Goal: Transaction & Acquisition: Book appointment/travel/reservation

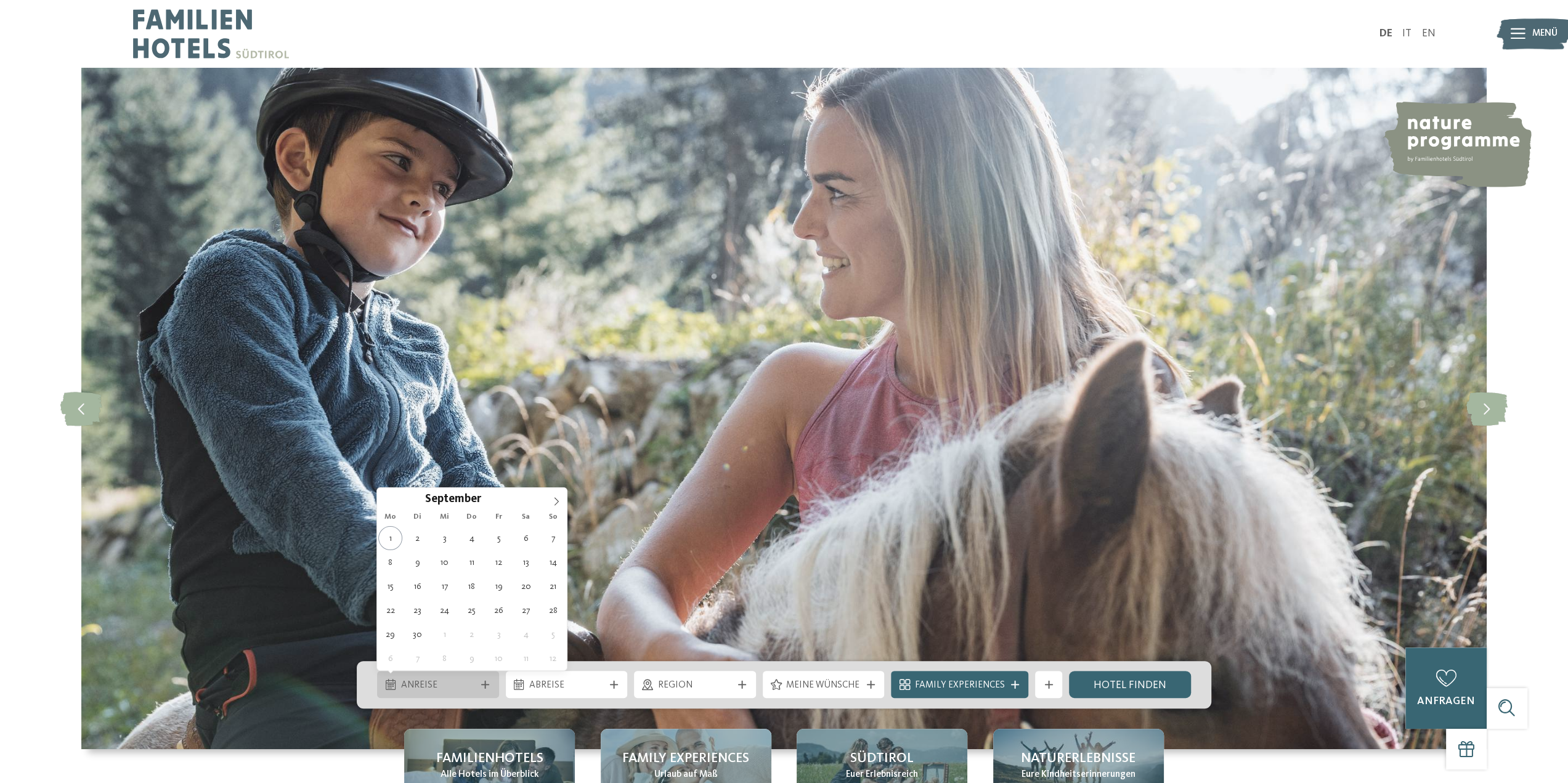
click at [427, 682] on span "Anreise" at bounding box center [438, 685] width 74 height 14
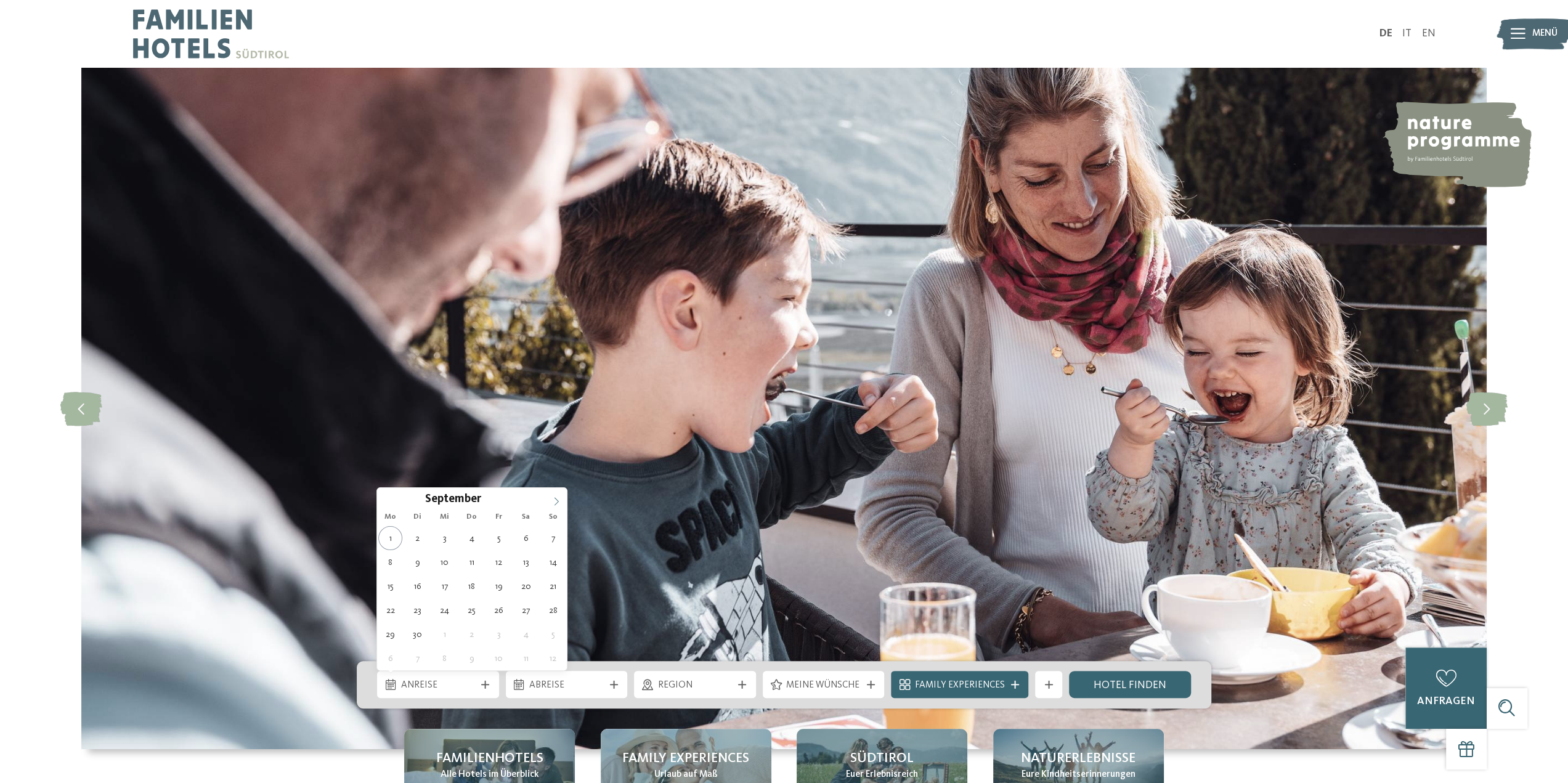
click at [556, 502] on icon at bounding box center [556, 502] width 9 height 9
type input "****"
click at [556, 502] on icon at bounding box center [556, 502] width 9 height 9
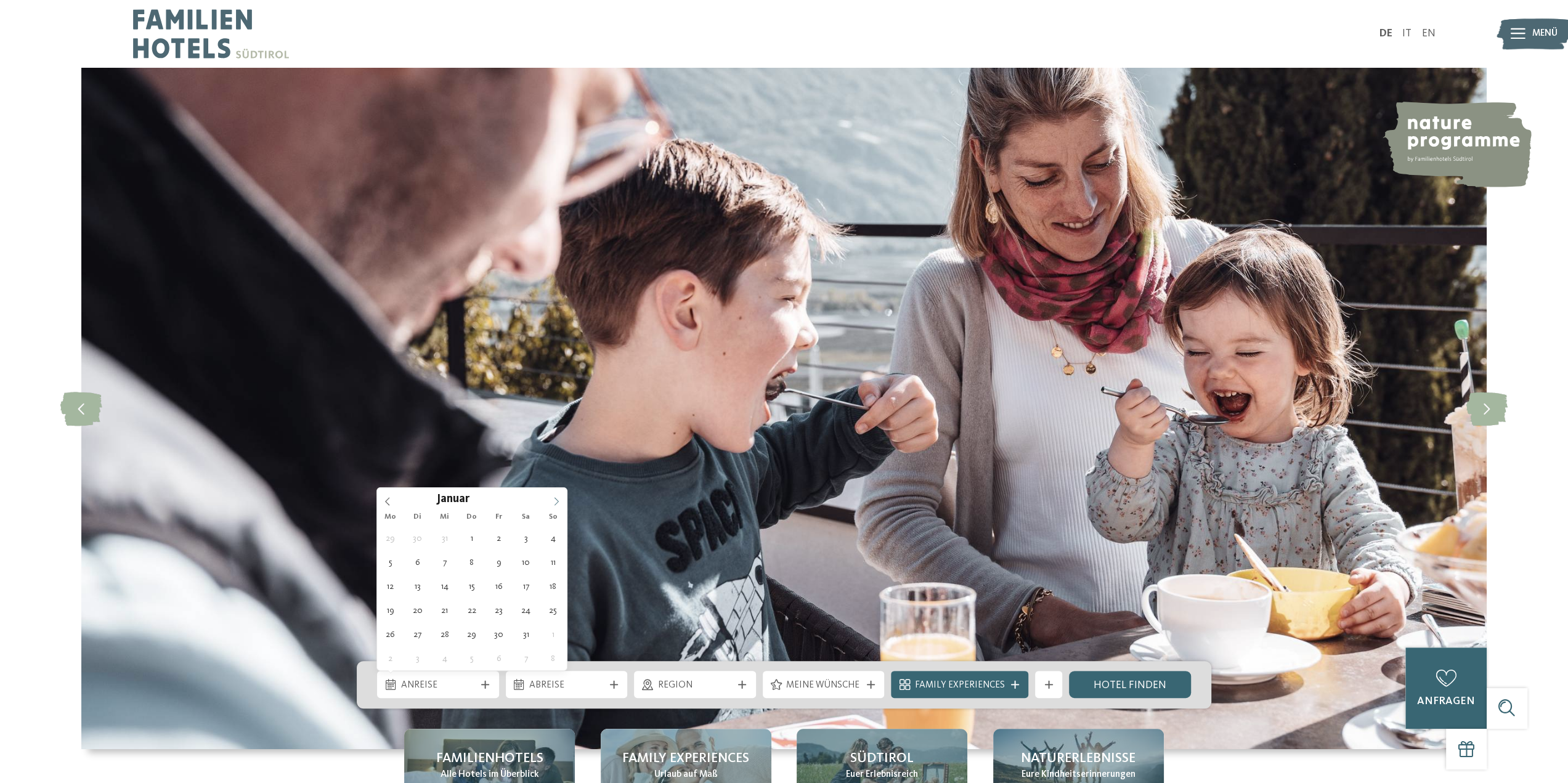
click at [556, 502] on icon at bounding box center [556, 502] width 9 height 9
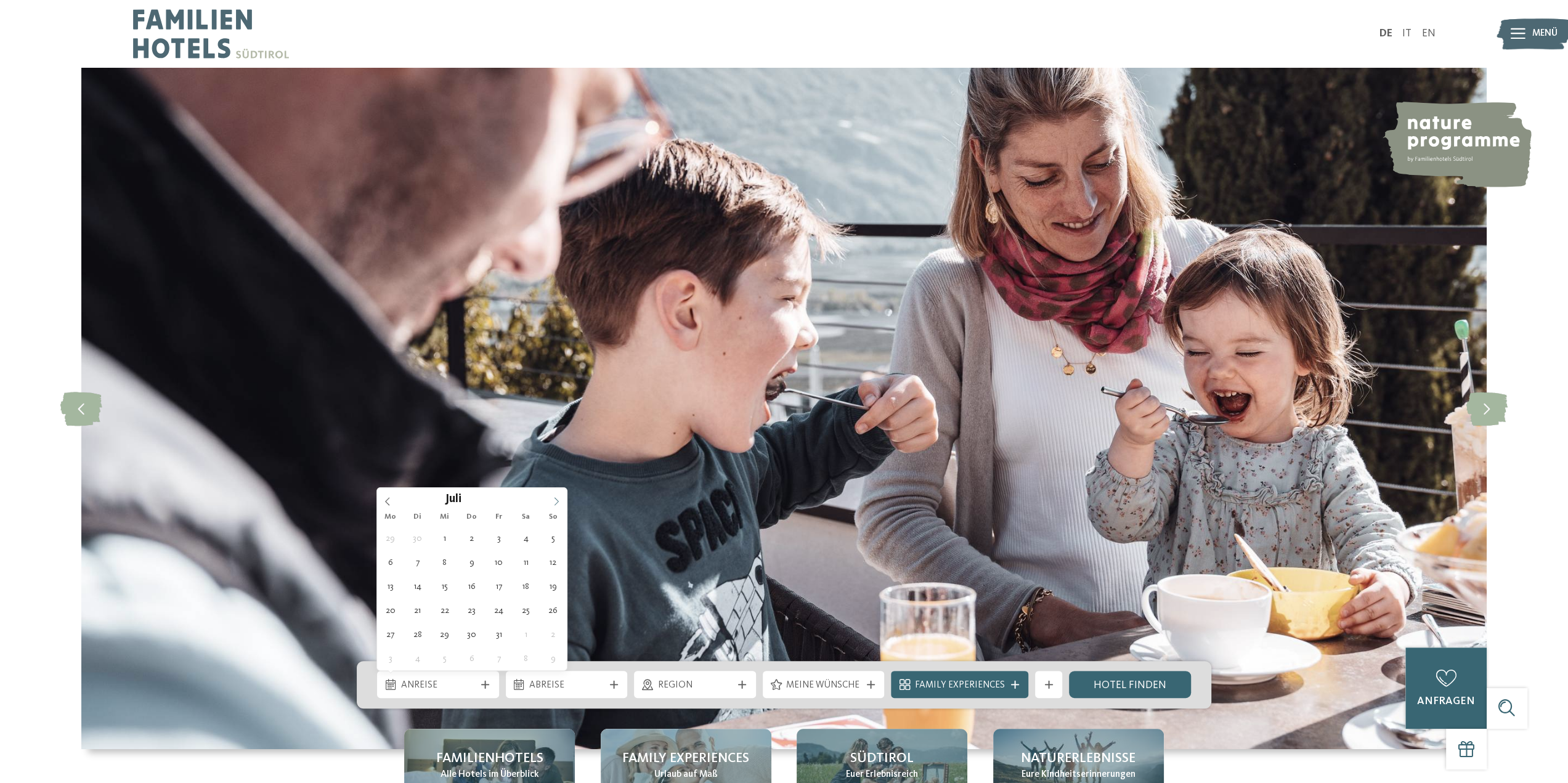
click at [556, 502] on icon at bounding box center [556, 502] width 9 height 9
type div "15.08.2026"
type input "****"
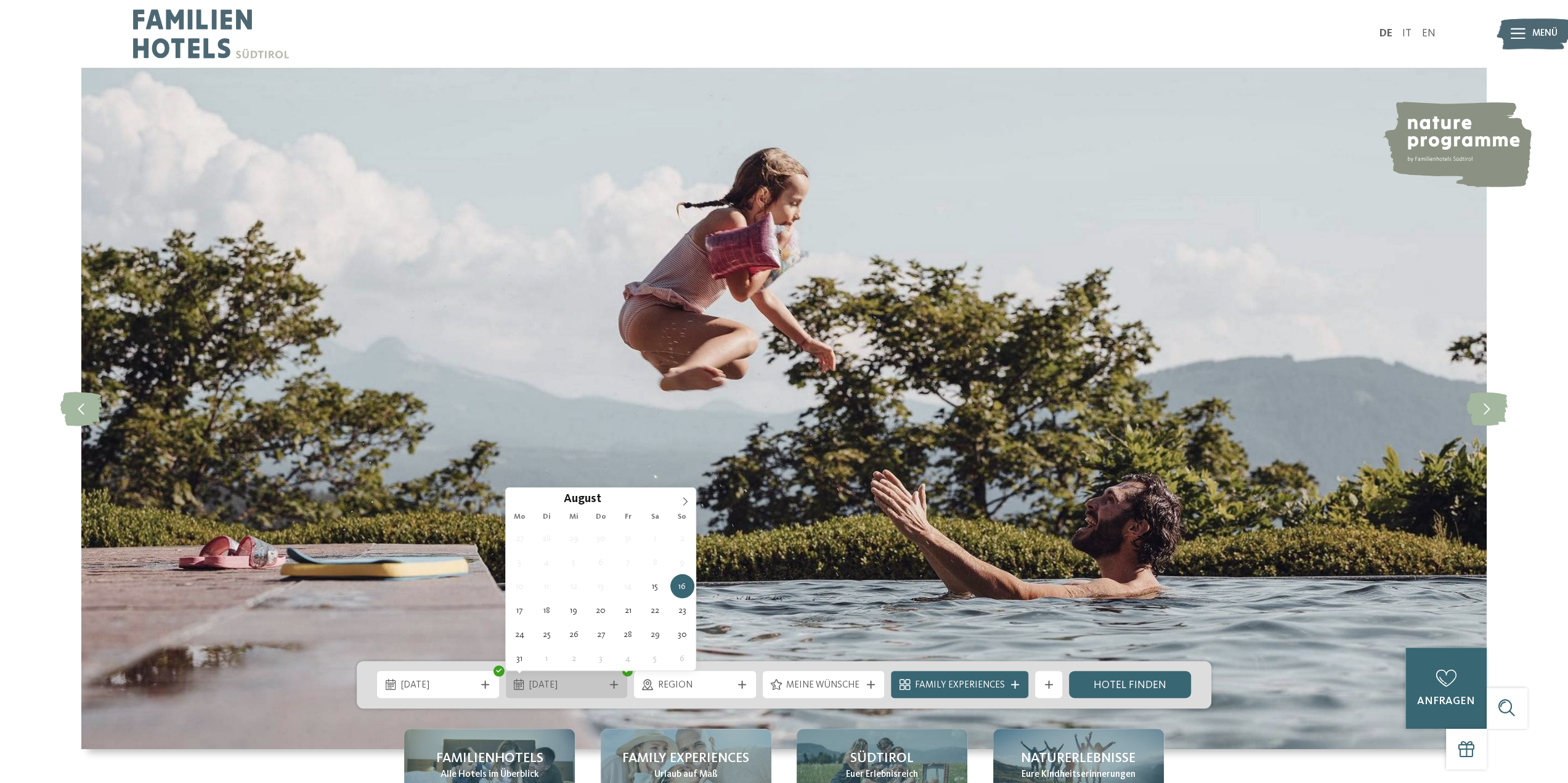
click at [563, 687] on span "16.08.2026" at bounding box center [567, 685] width 74 height 14
type div "22.08.2026"
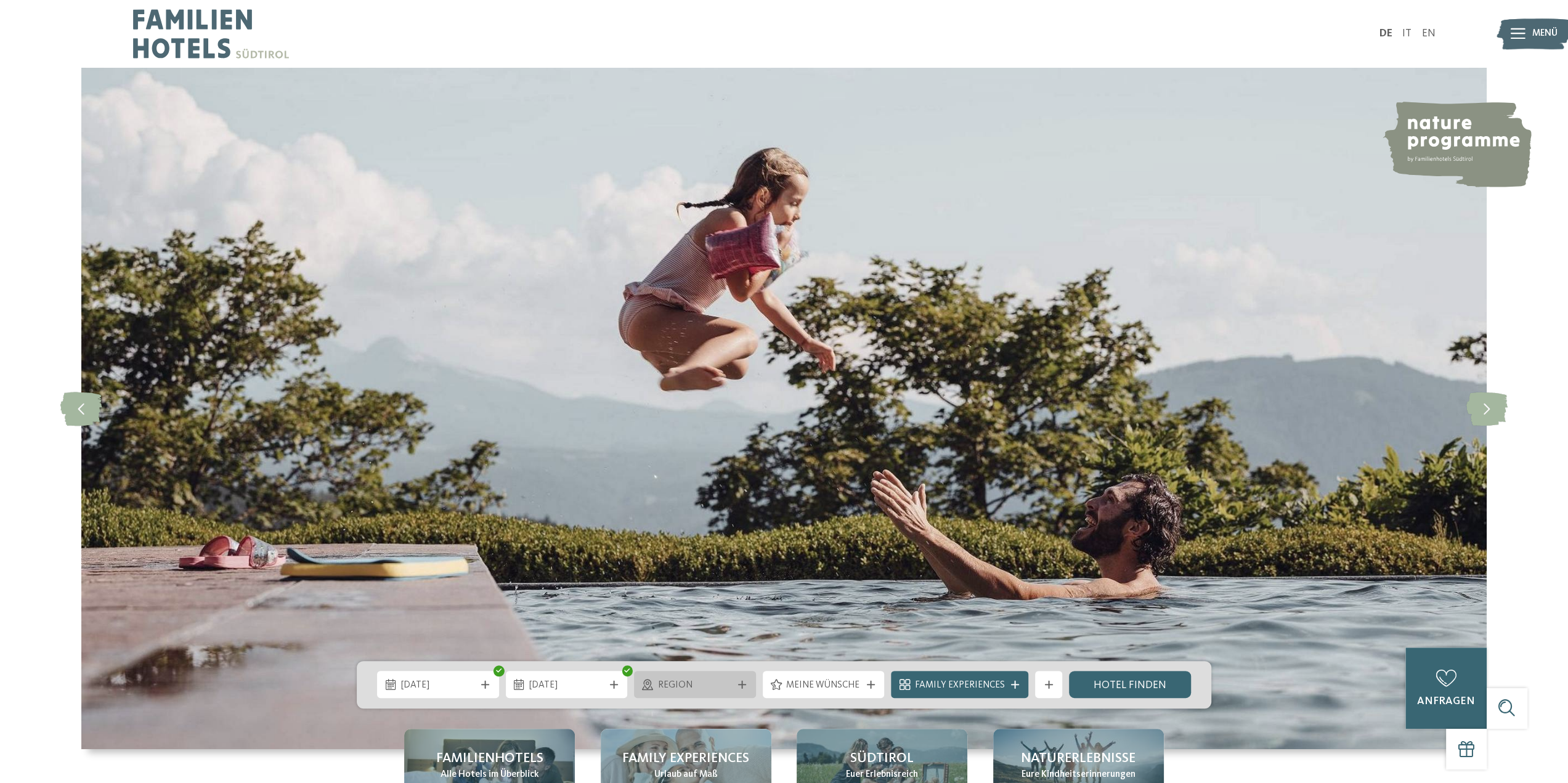
click at [672, 686] on span "Region" at bounding box center [695, 685] width 74 height 14
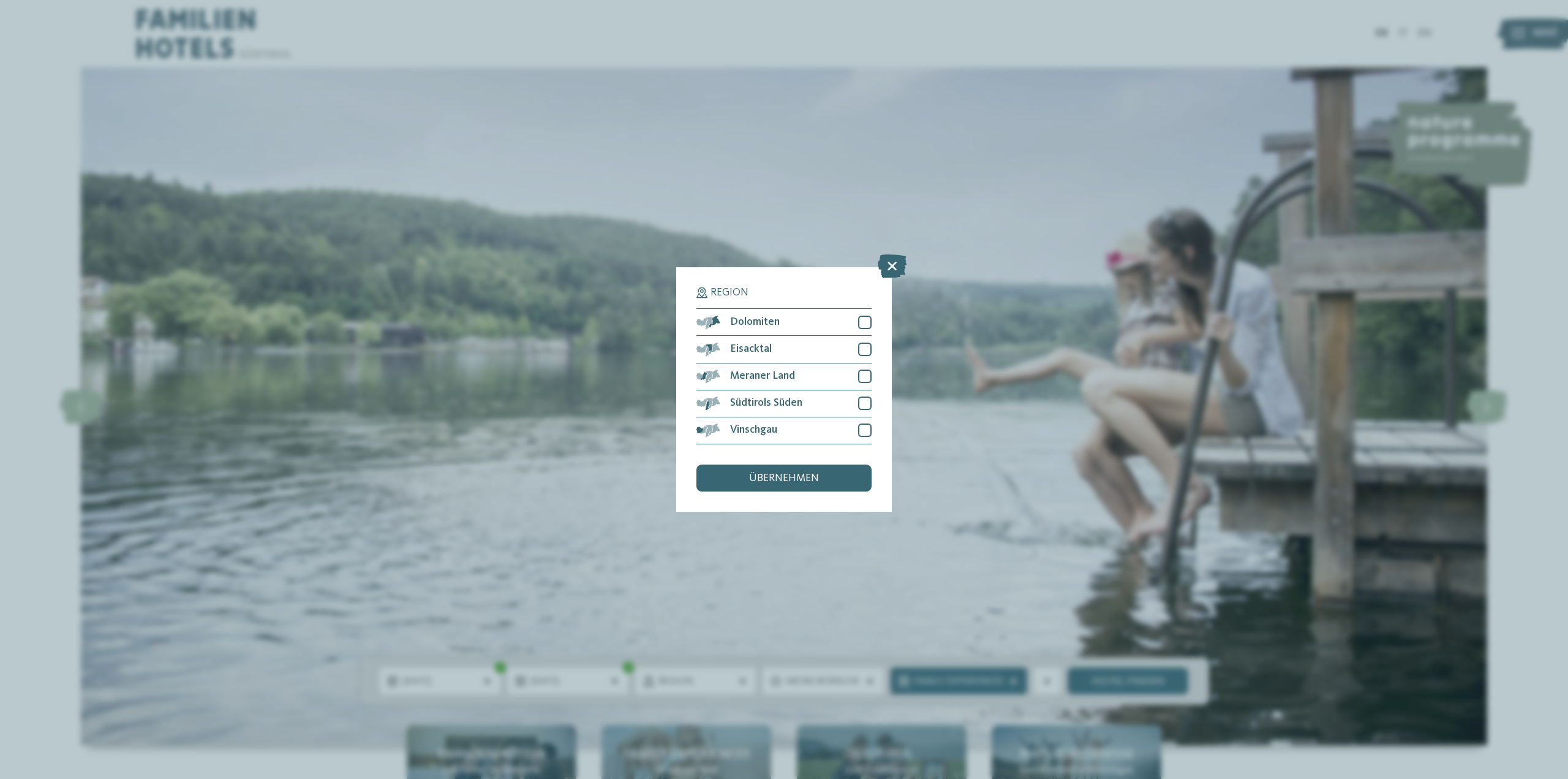
click at [872, 325] on div "Region Dolomiten Eisacktal" at bounding box center [784, 389] width 215 height 244
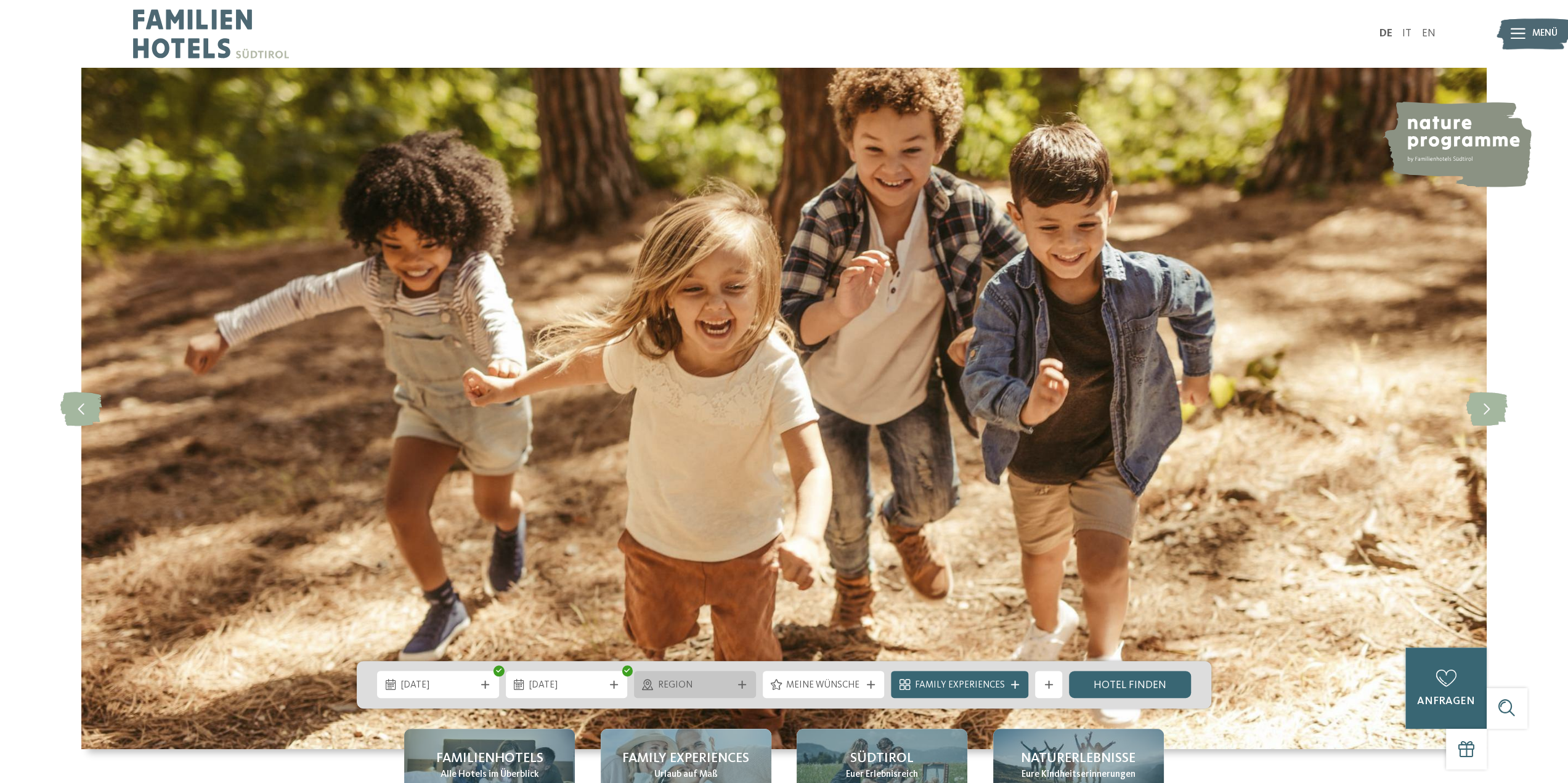
click at [679, 677] on div "Region" at bounding box center [695, 685] width 82 height 15
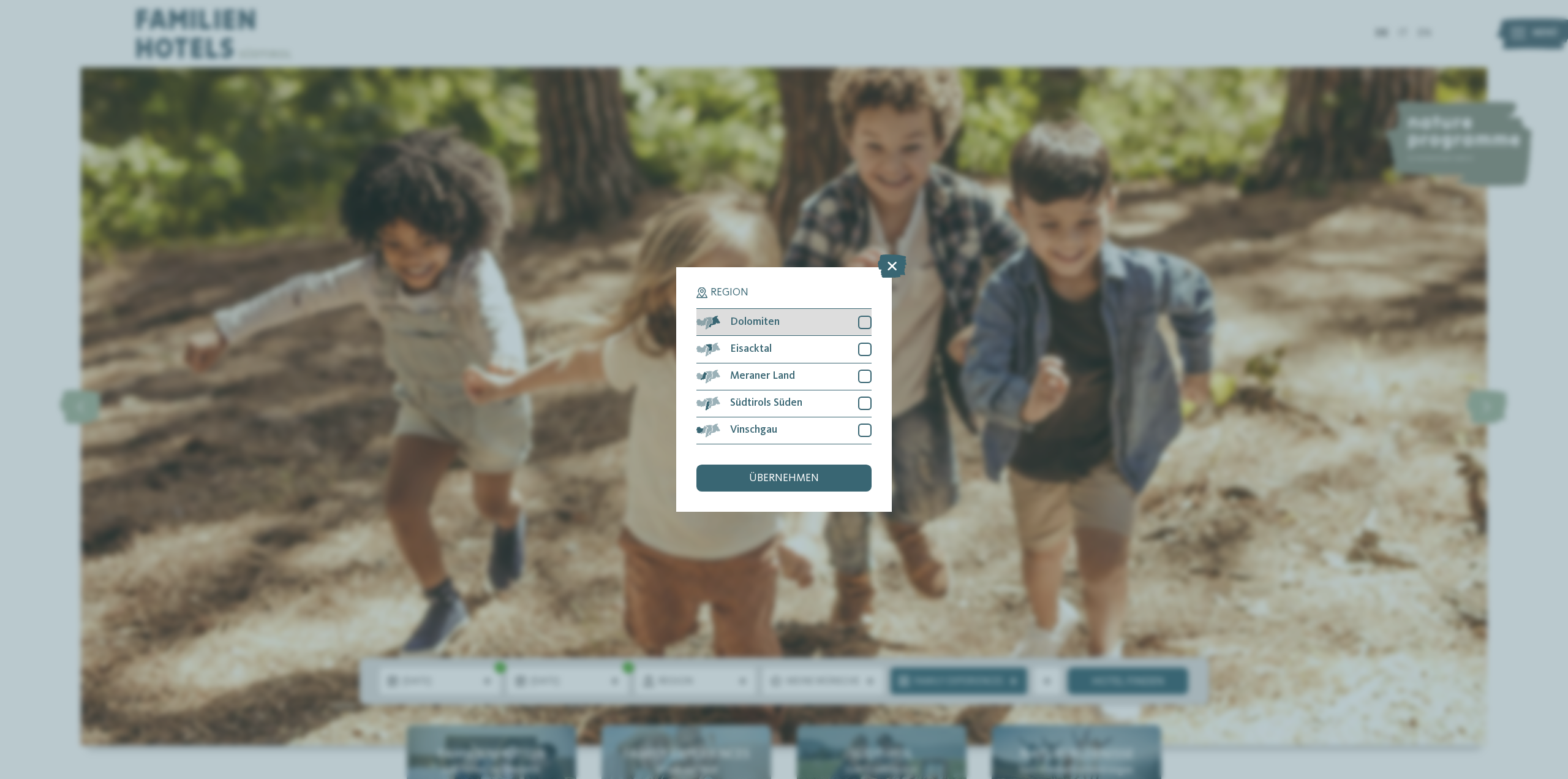
click at [864, 320] on div at bounding box center [865, 322] width 14 height 14
click at [866, 350] on div at bounding box center [865, 349] width 14 height 14
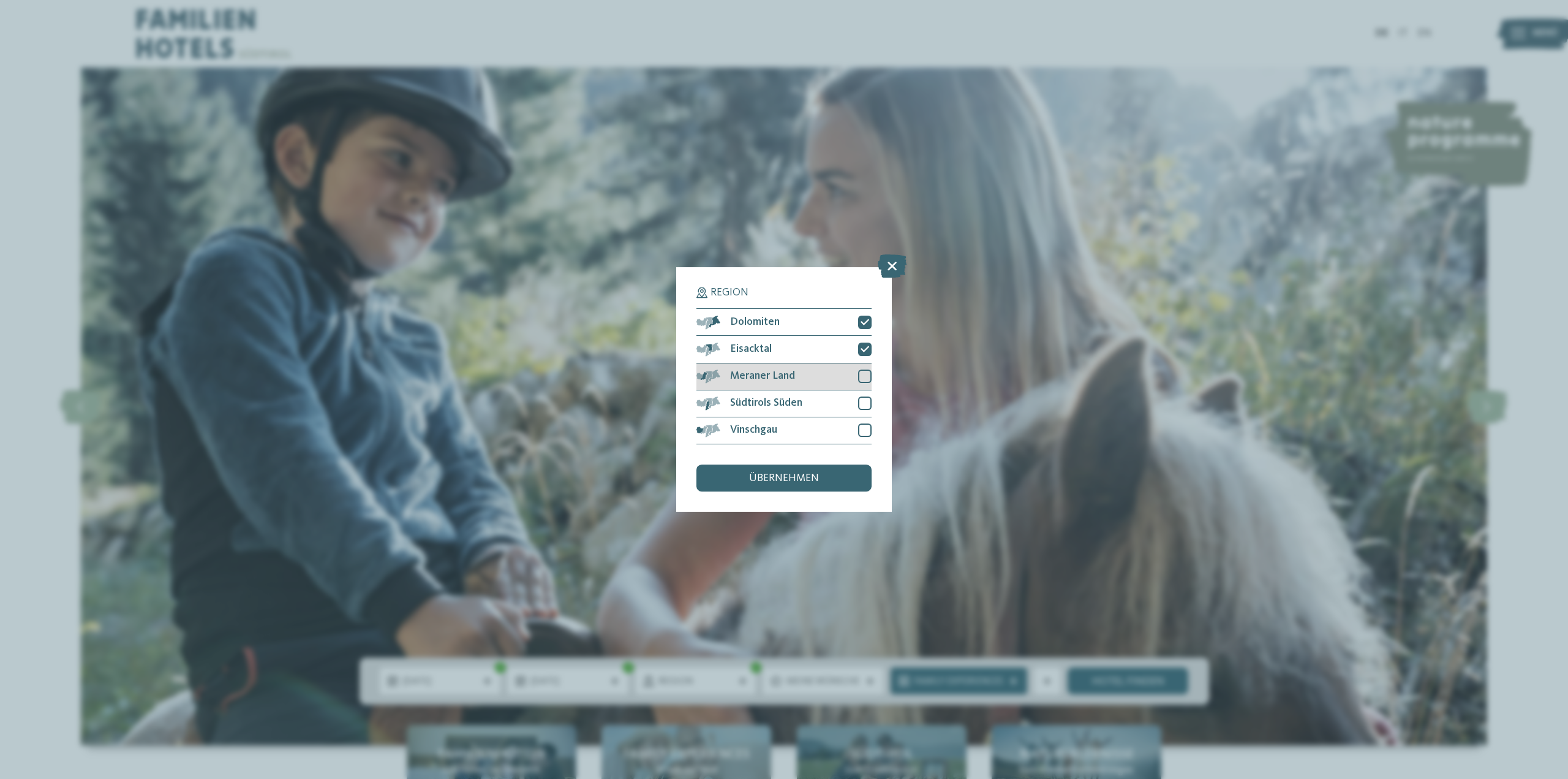
click at [864, 376] on div at bounding box center [865, 376] width 14 height 14
click at [865, 404] on div at bounding box center [865, 403] width 14 height 14
click at [796, 486] on div "übernehmen" at bounding box center [784, 477] width 175 height 27
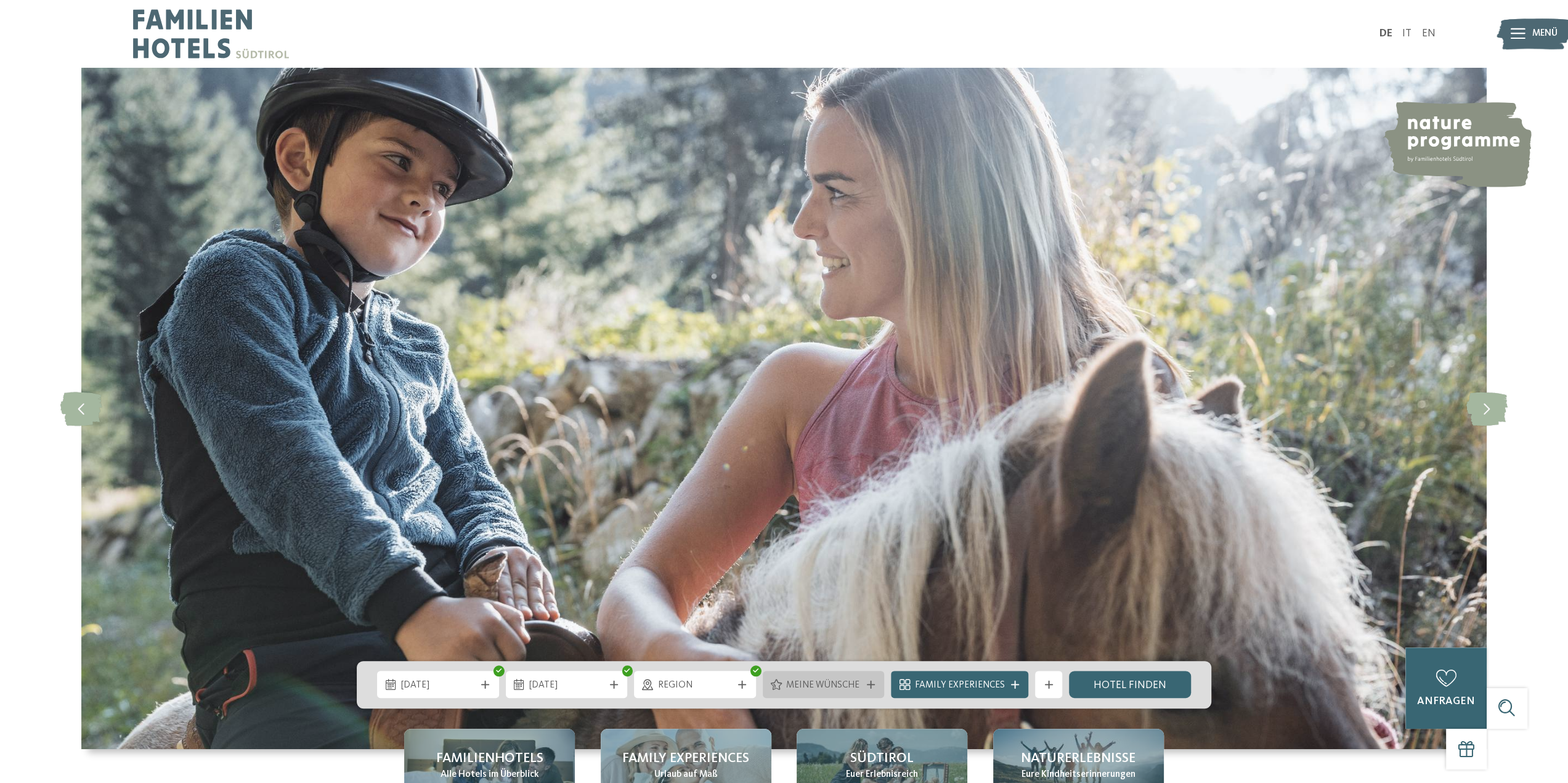
click at [827, 685] on span "Meine Wünsche" at bounding box center [823, 685] width 74 height 14
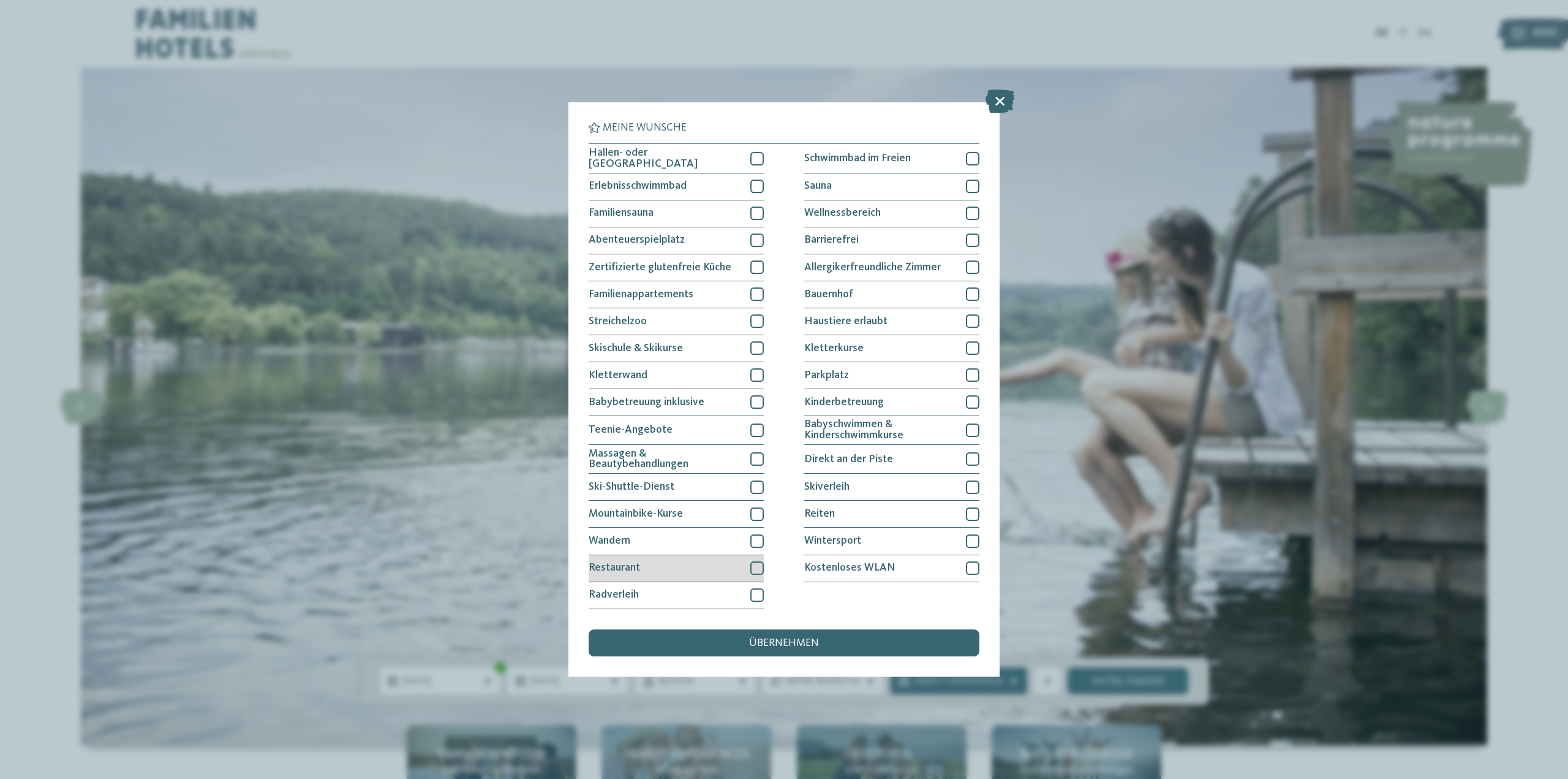
click at [756, 566] on div at bounding box center [757, 568] width 14 height 14
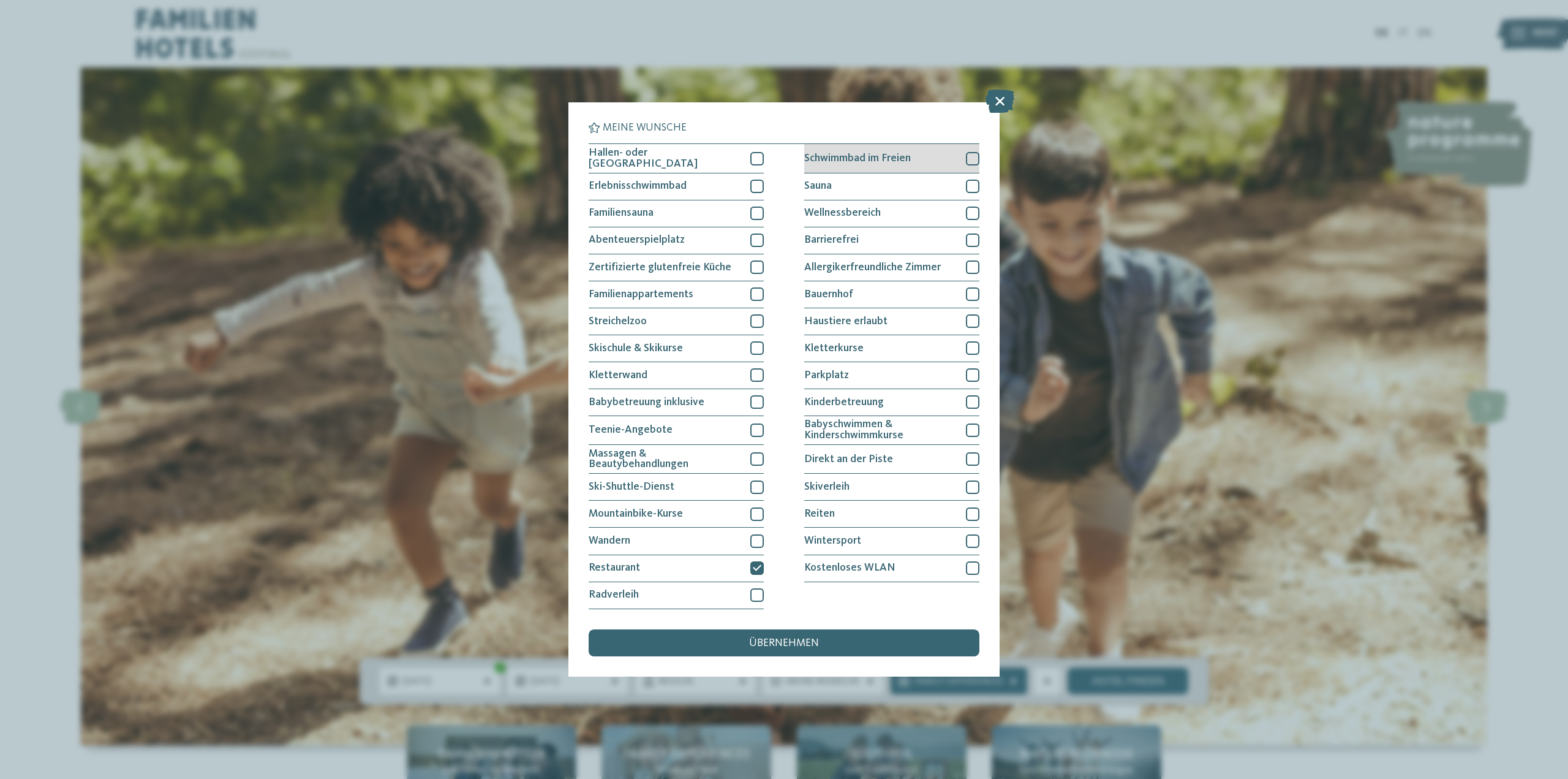
click at [974, 161] on div at bounding box center [972, 159] width 14 height 14
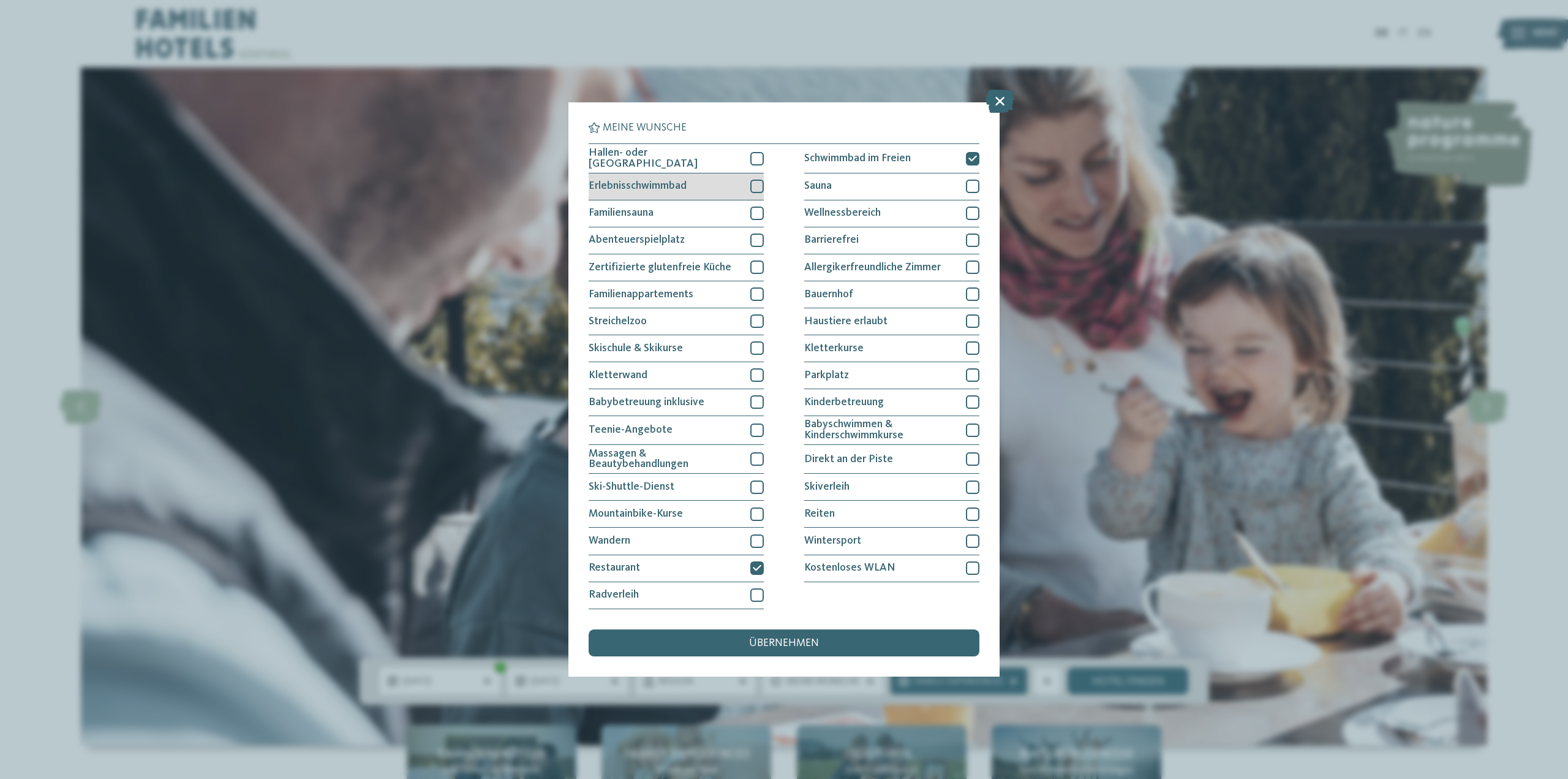
click at [755, 186] on div at bounding box center [757, 186] width 14 height 14
click at [780, 635] on div "übernehmen" at bounding box center [784, 643] width 391 height 27
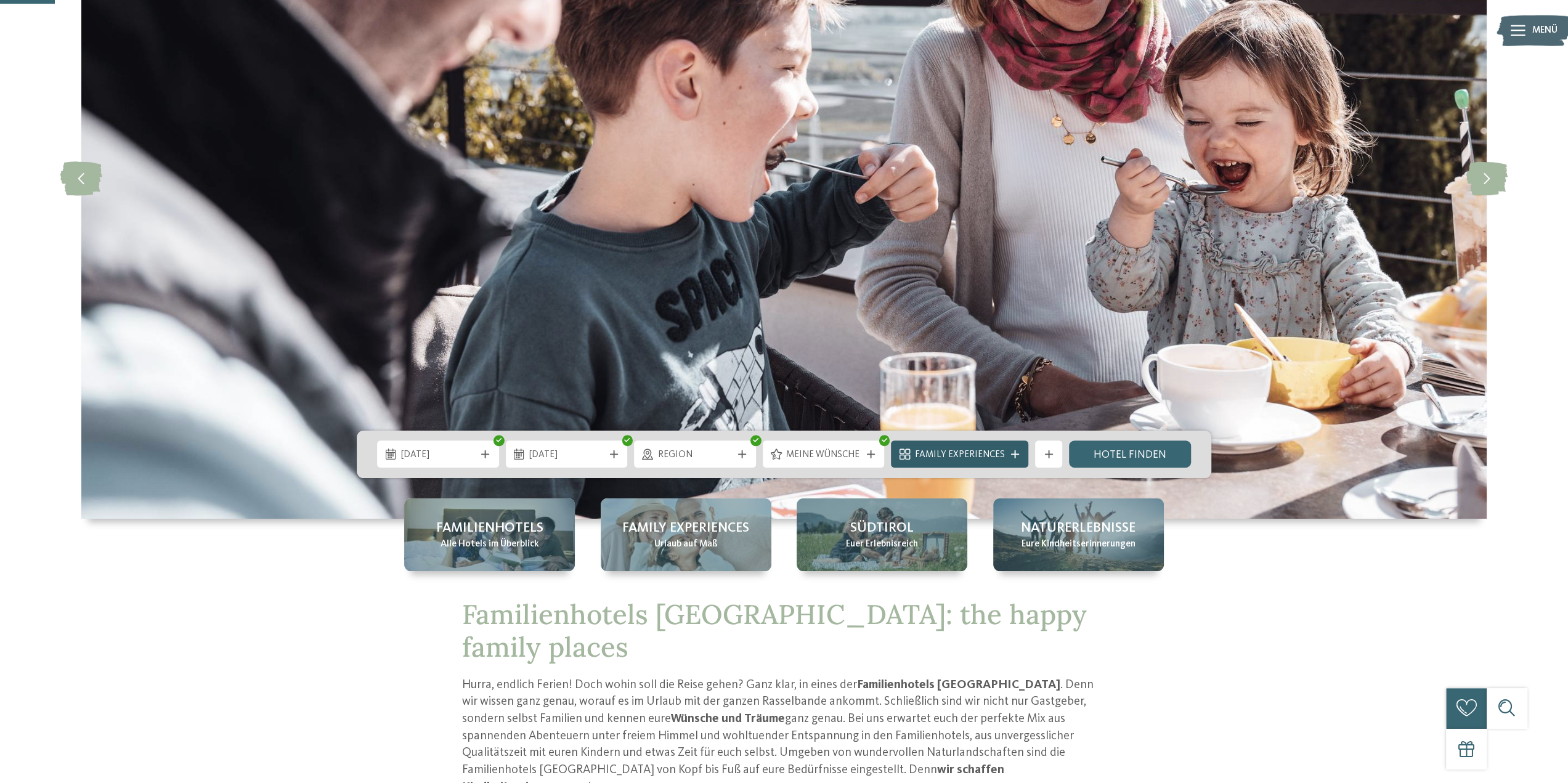
scroll to position [246, 0]
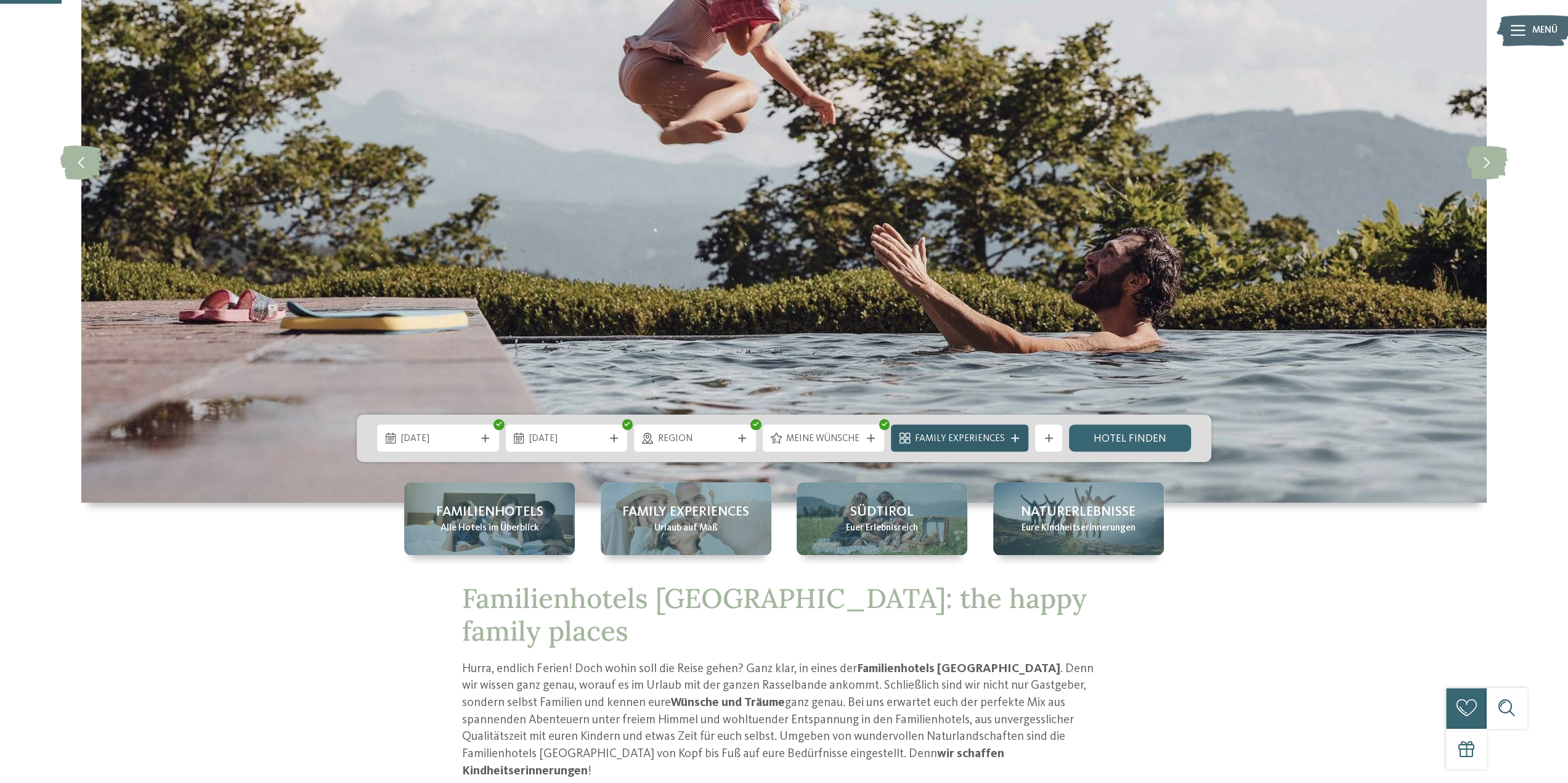
click at [980, 438] on span "Family Experiences" at bounding box center [959, 439] width 90 height 14
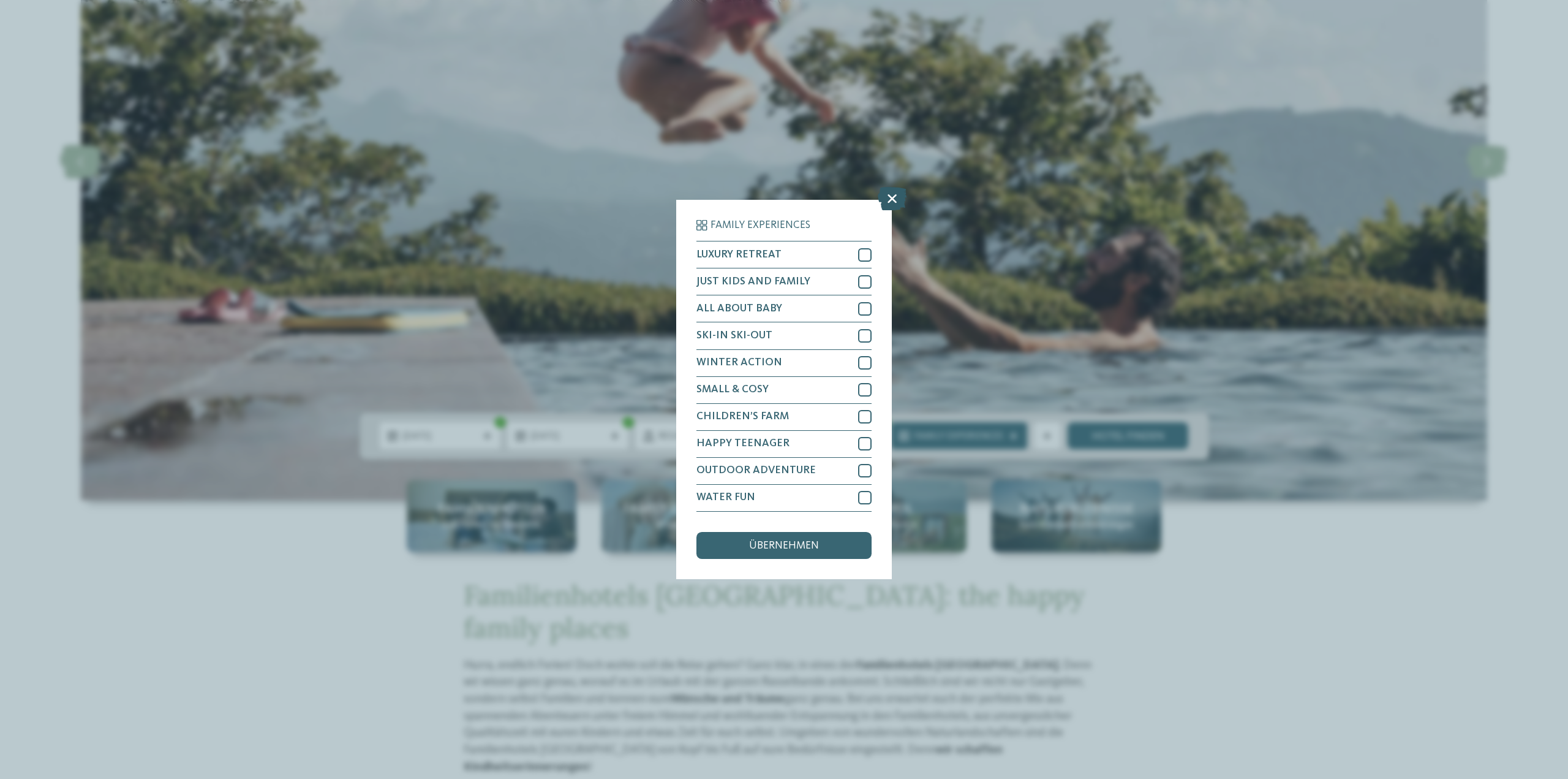
click at [894, 197] on icon at bounding box center [892, 199] width 29 height 23
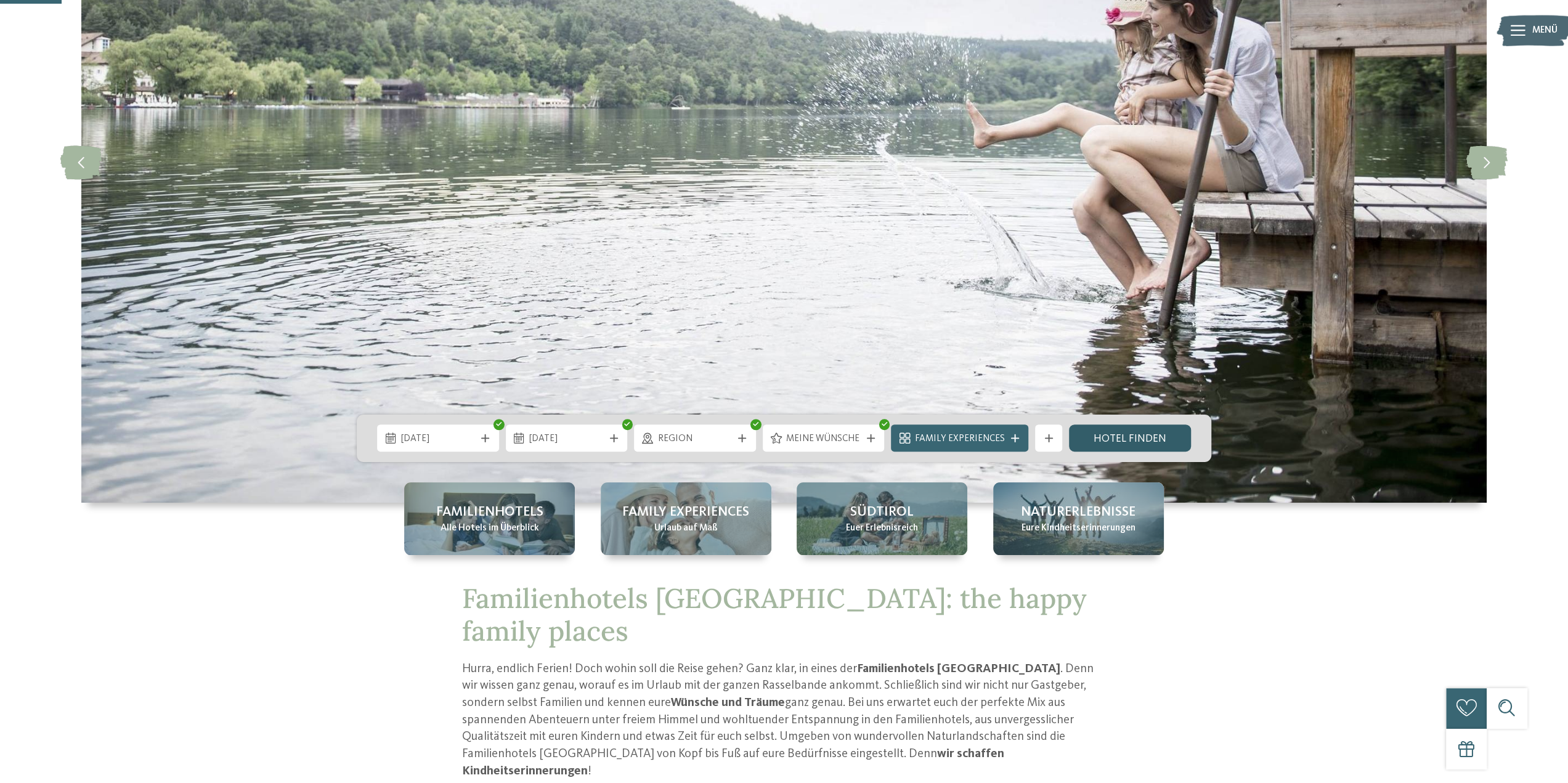
click at [1130, 436] on link "Hotel finden" at bounding box center [1130, 437] width 122 height 27
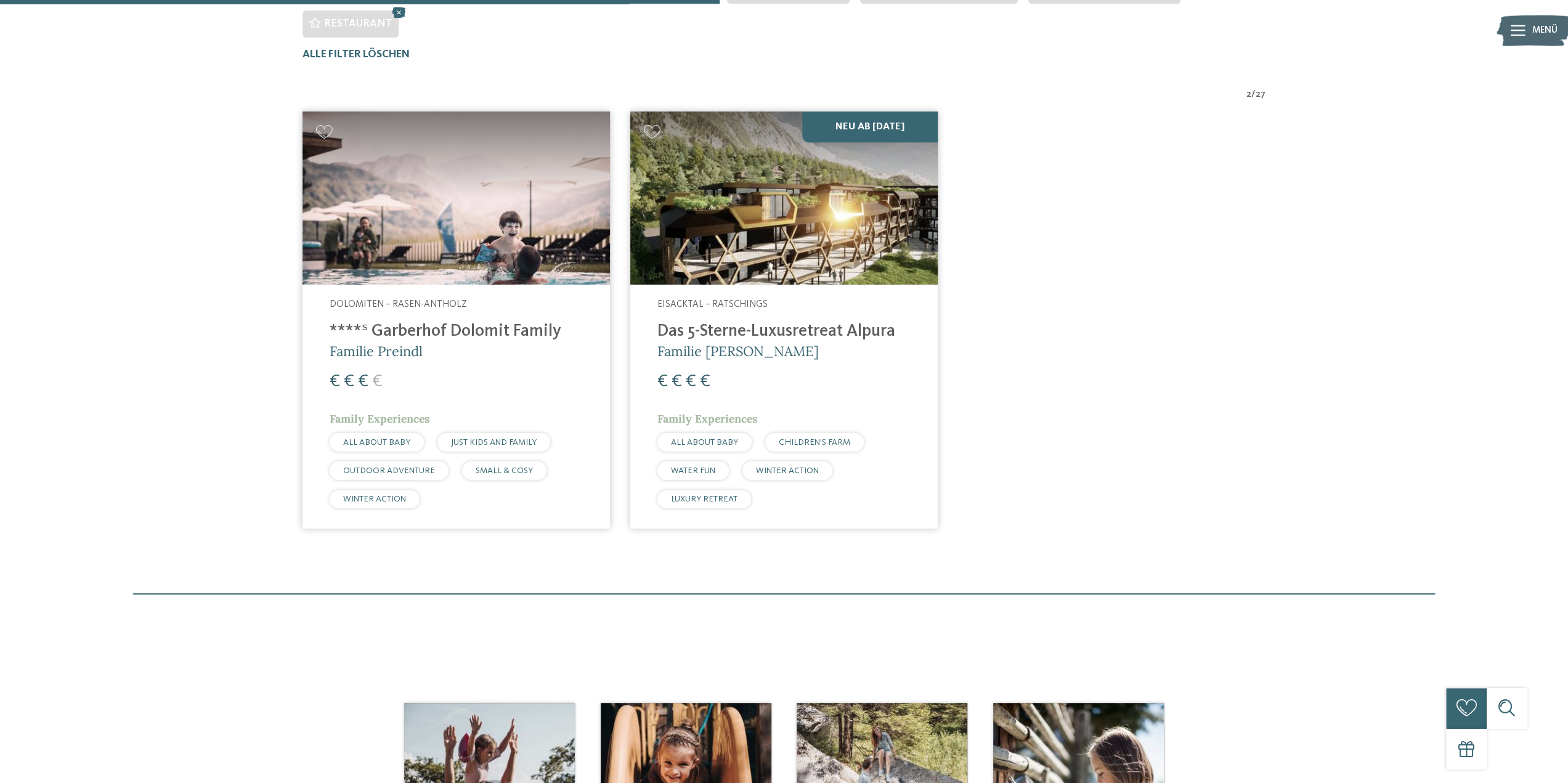
scroll to position [451, 0]
drag, startPoint x: 446, startPoint y: 295, endPoint x: 625, endPoint y: 289, distance: 179.1
click at [446, 322] on h4 "****ˢ Garberhof Dolomit Family" at bounding box center [456, 332] width 253 height 20
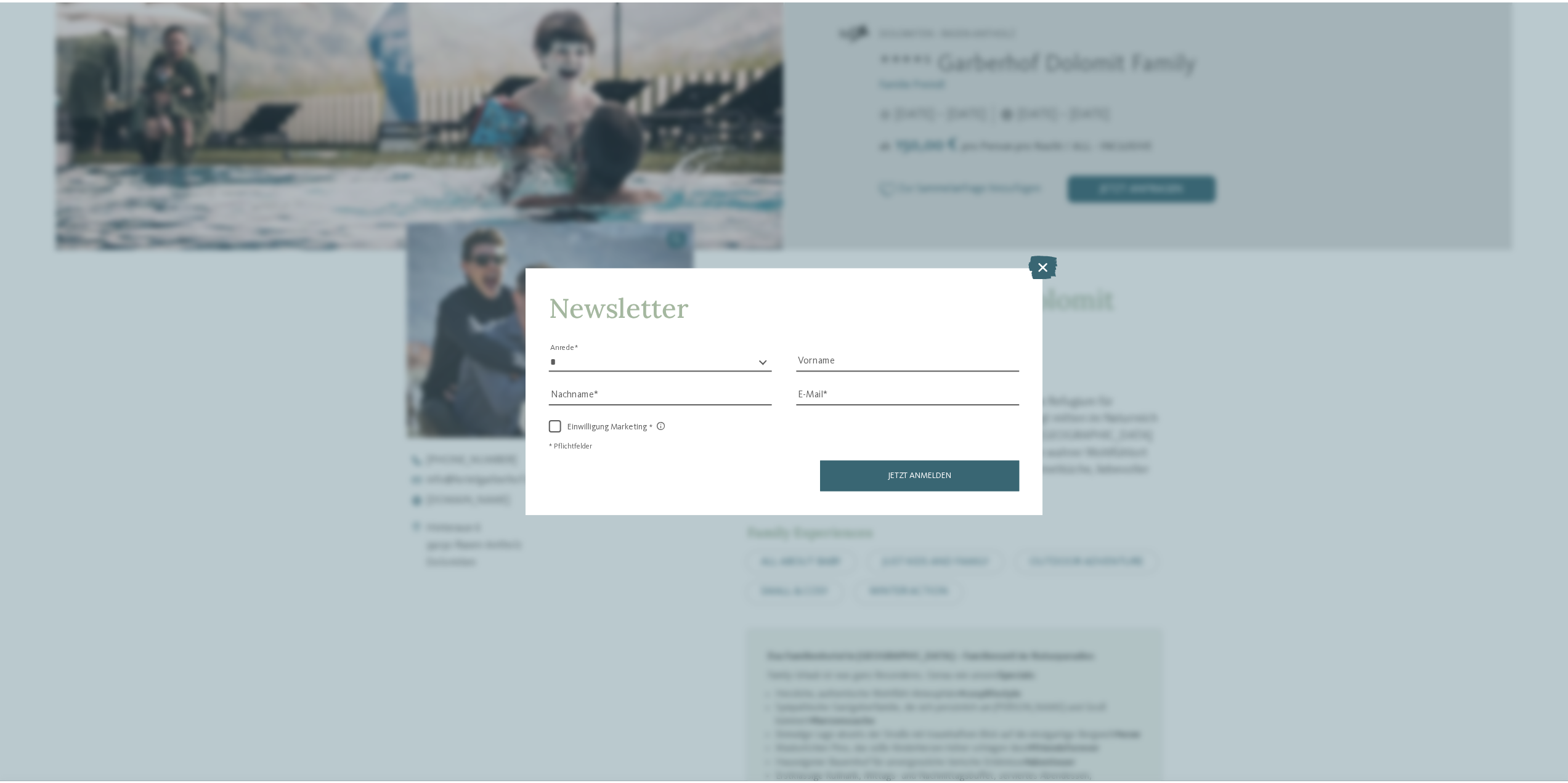
scroll to position [370, 0]
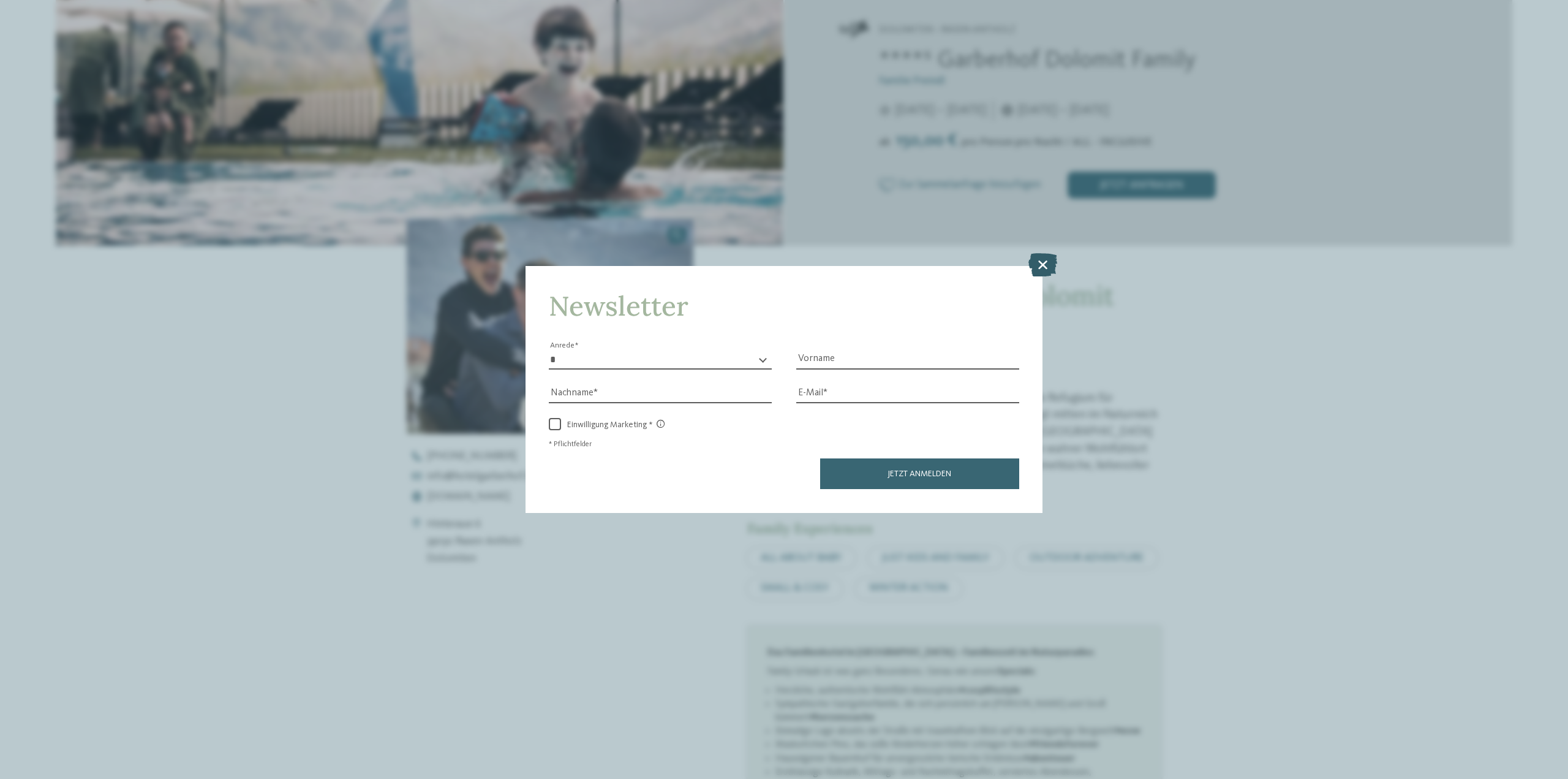
click at [1042, 265] on icon at bounding box center [1042, 265] width 29 height 23
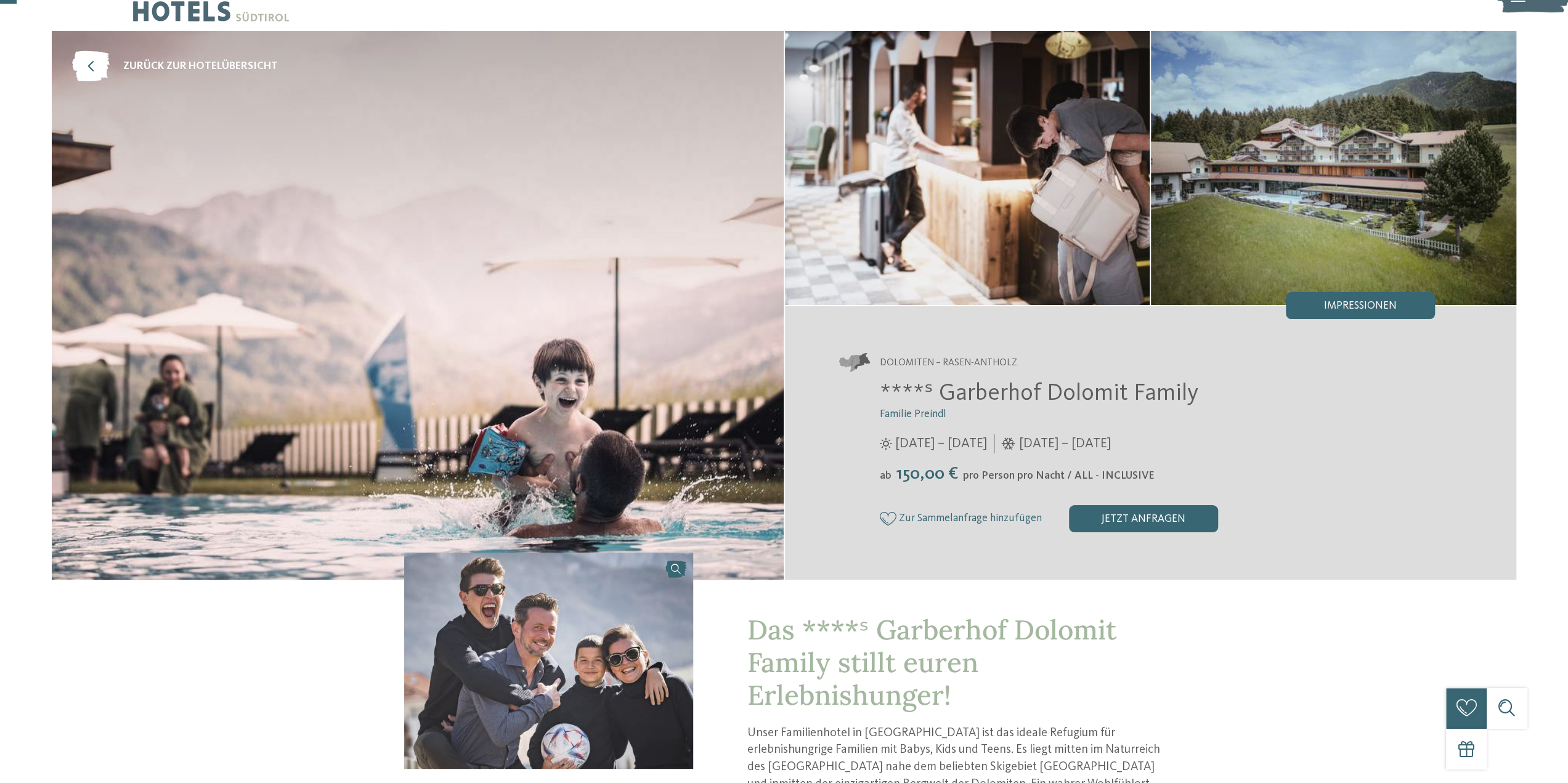
scroll to position [0, 0]
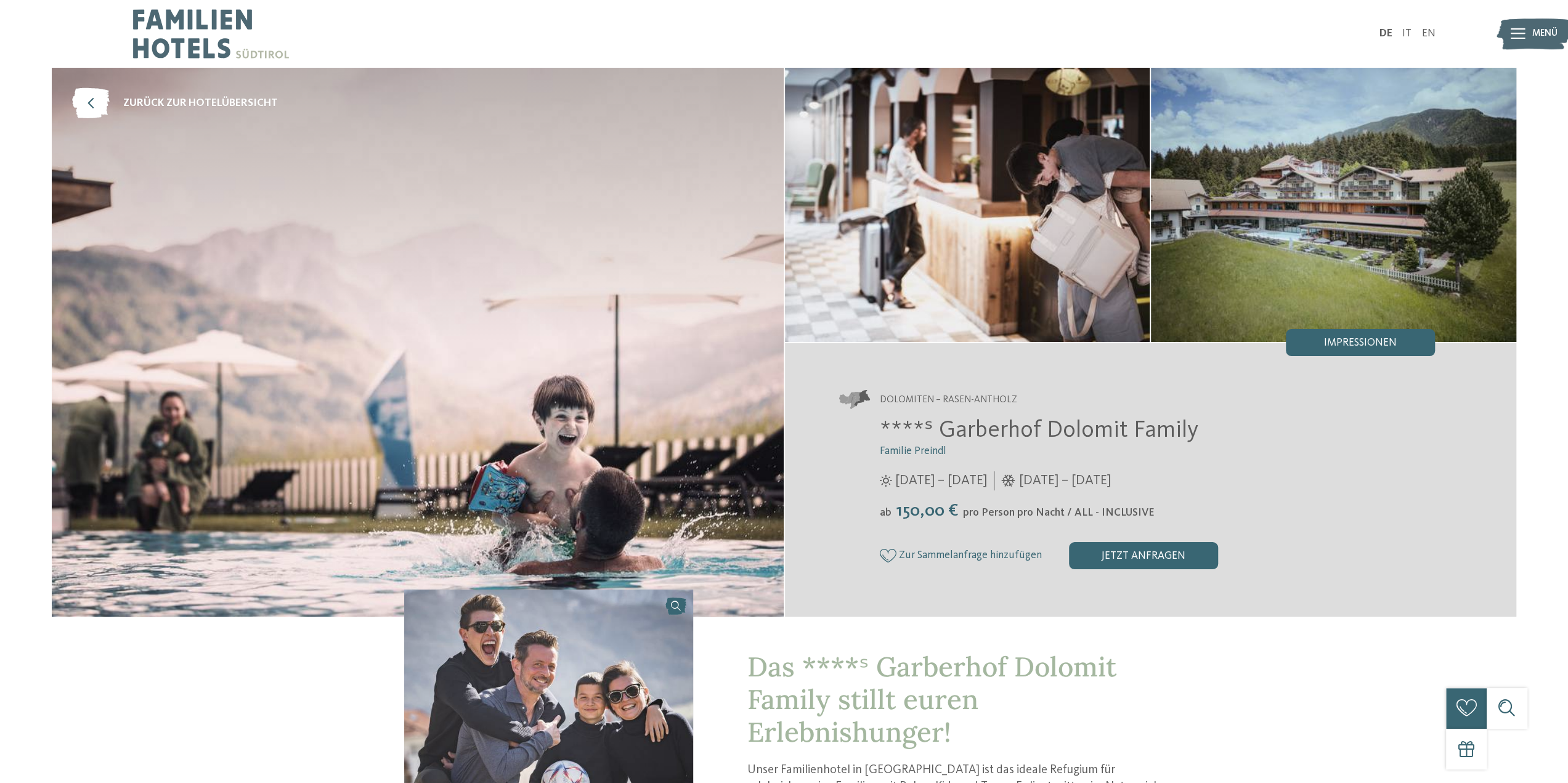
drag, startPoint x: 212, startPoint y: 99, endPoint x: 599, endPoint y: 120, distance: 387.6
click at [213, 99] on span "zurück zur Hotelübersicht" at bounding box center [201, 104] width 155 height 15
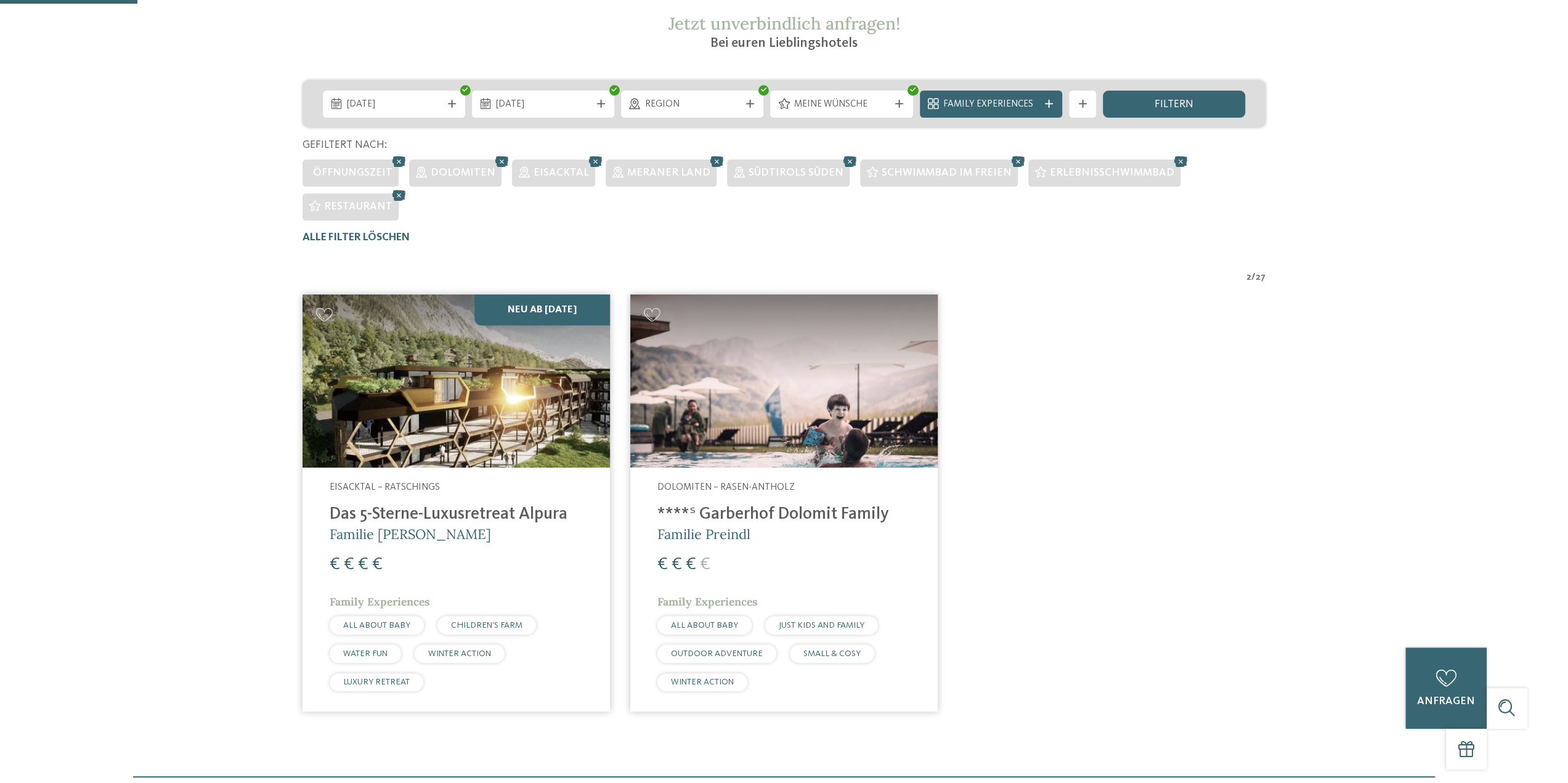
scroll to position [82, 0]
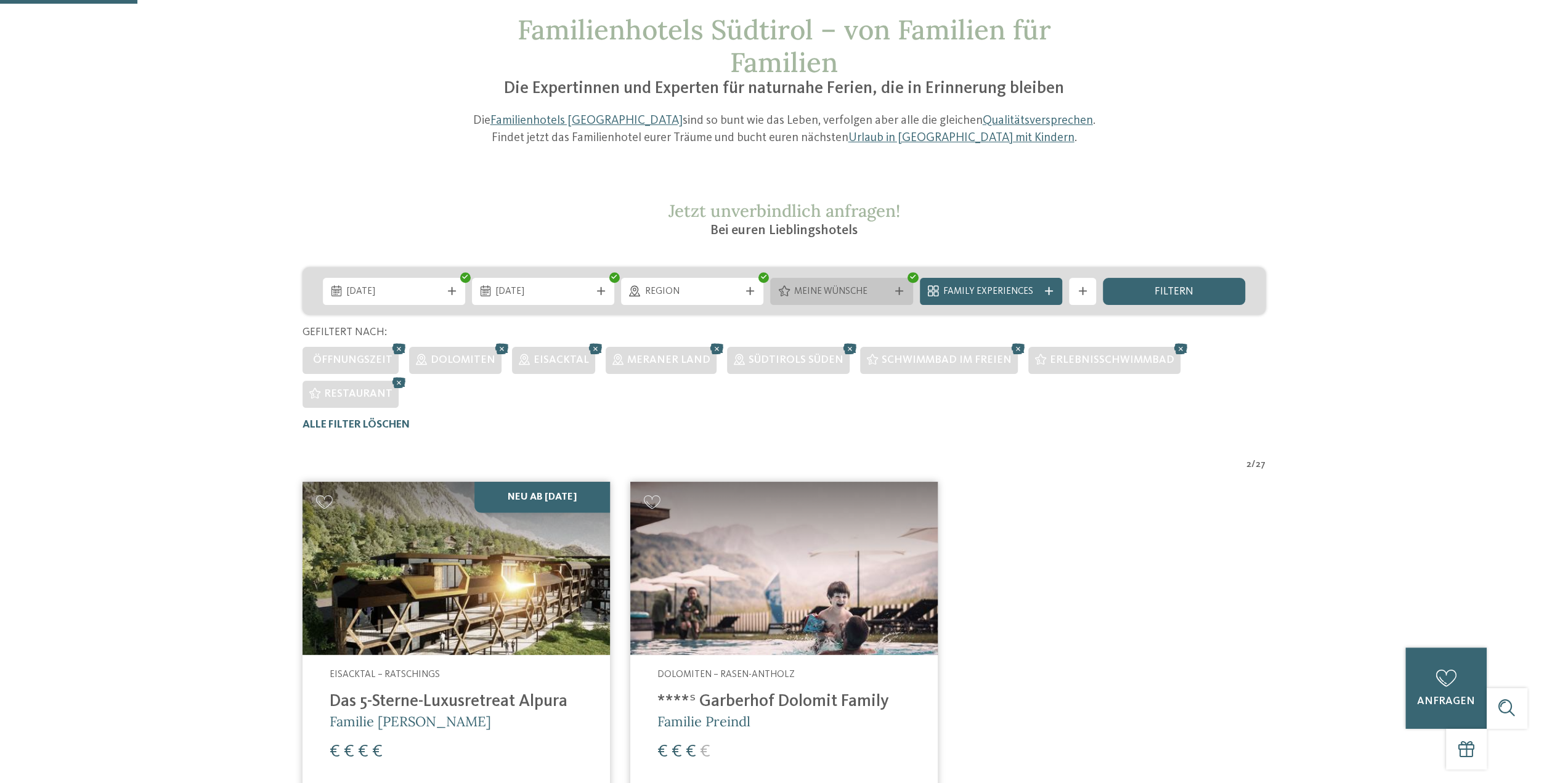
click at [874, 291] on span "Meine Wünsche" at bounding box center [842, 292] width 95 height 14
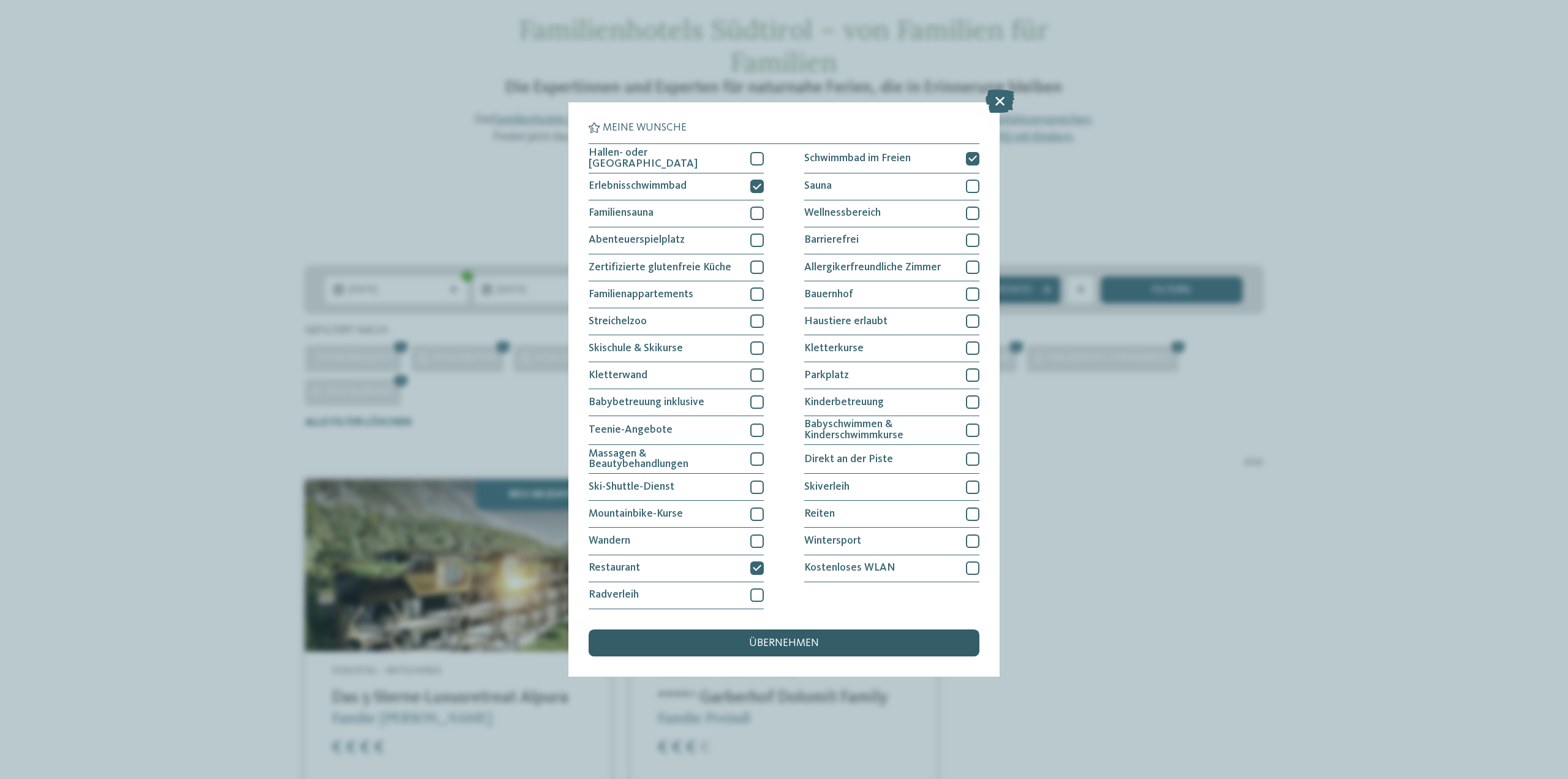
click at [768, 640] on span "übernehmen" at bounding box center [784, 643] width 70 height 11
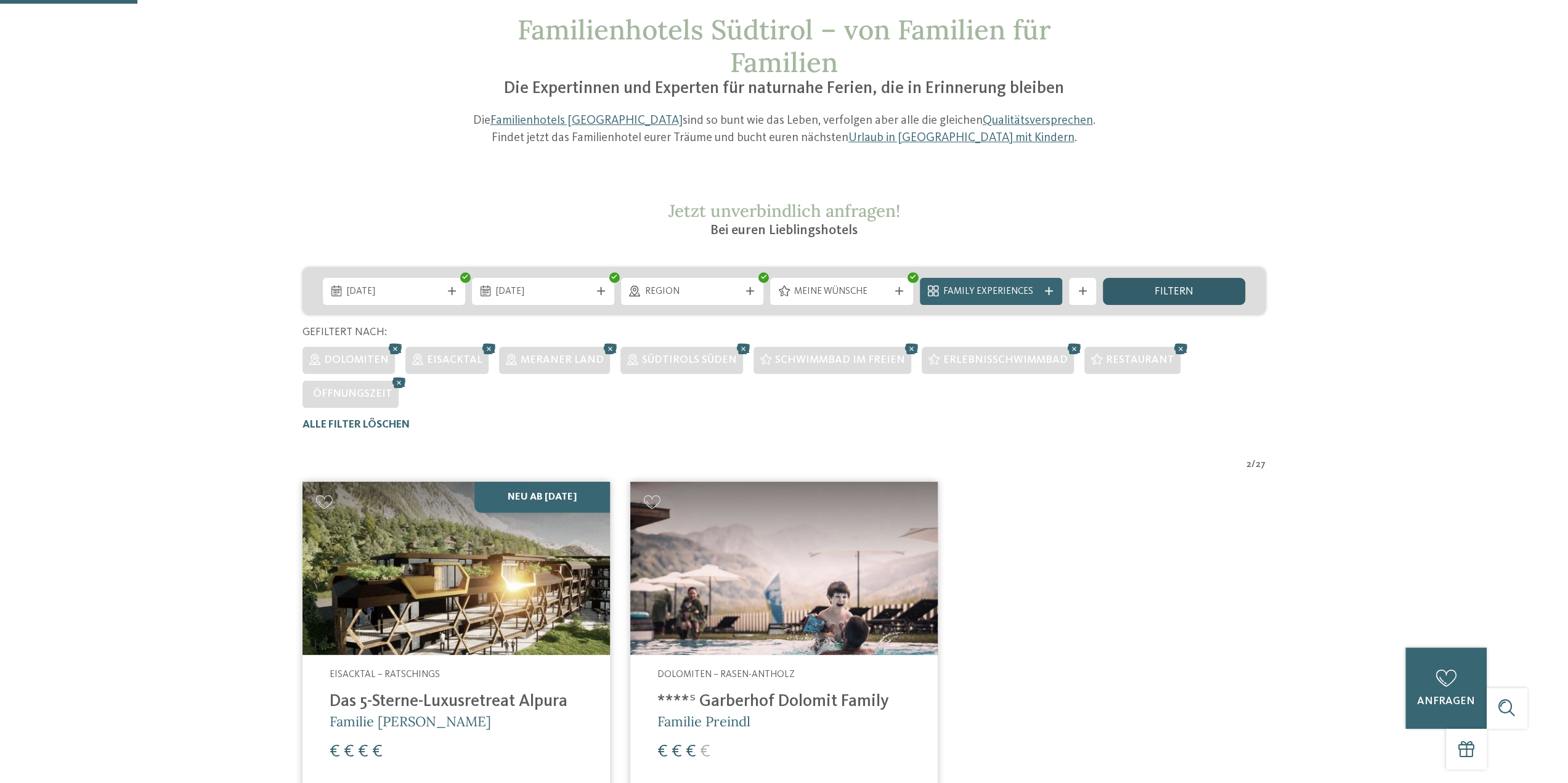
click at [1185, 297] on div "filtern" at bounding box center [1173, 291] width 142 height 27
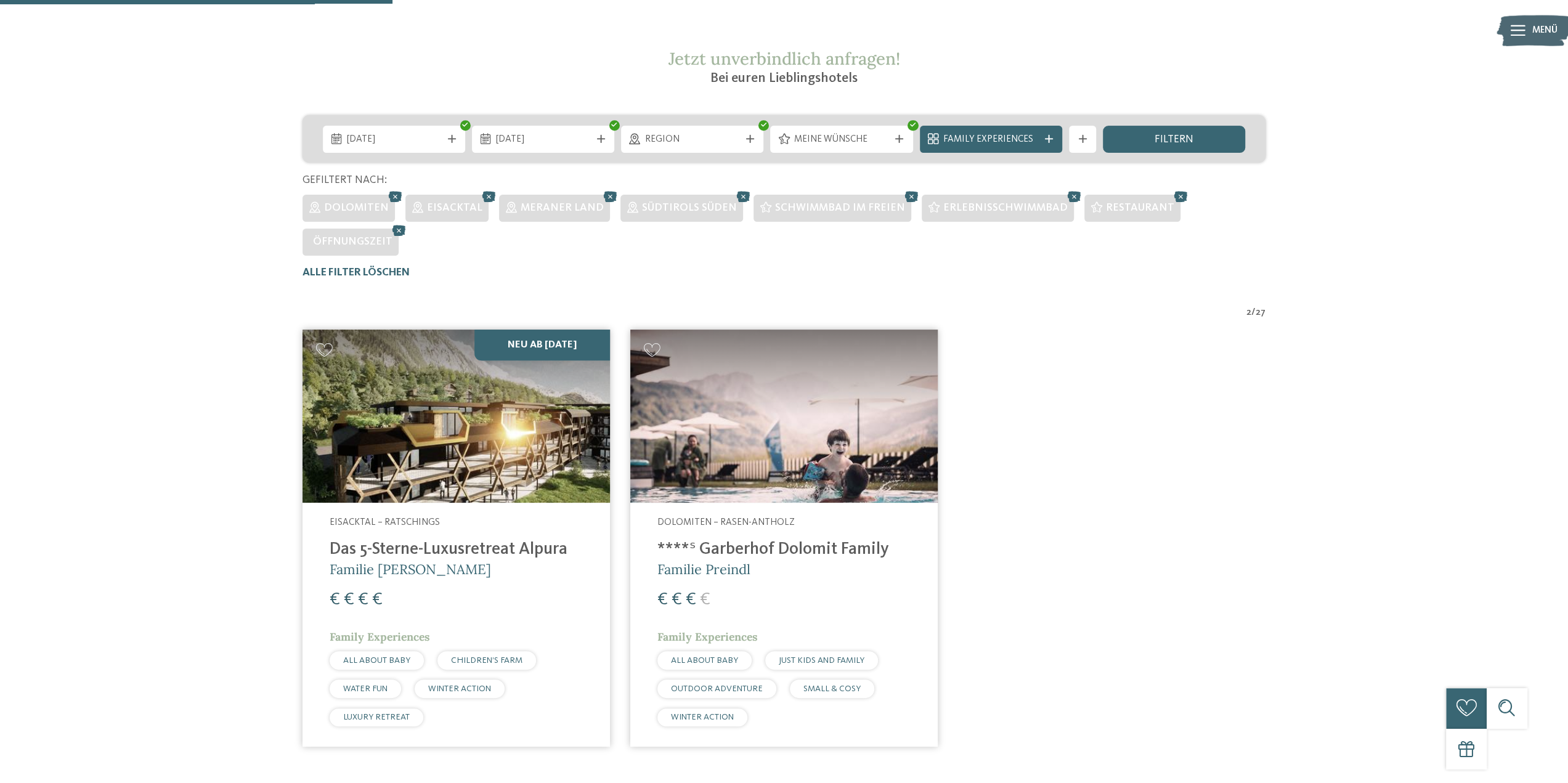
scroll to position [20, 0]
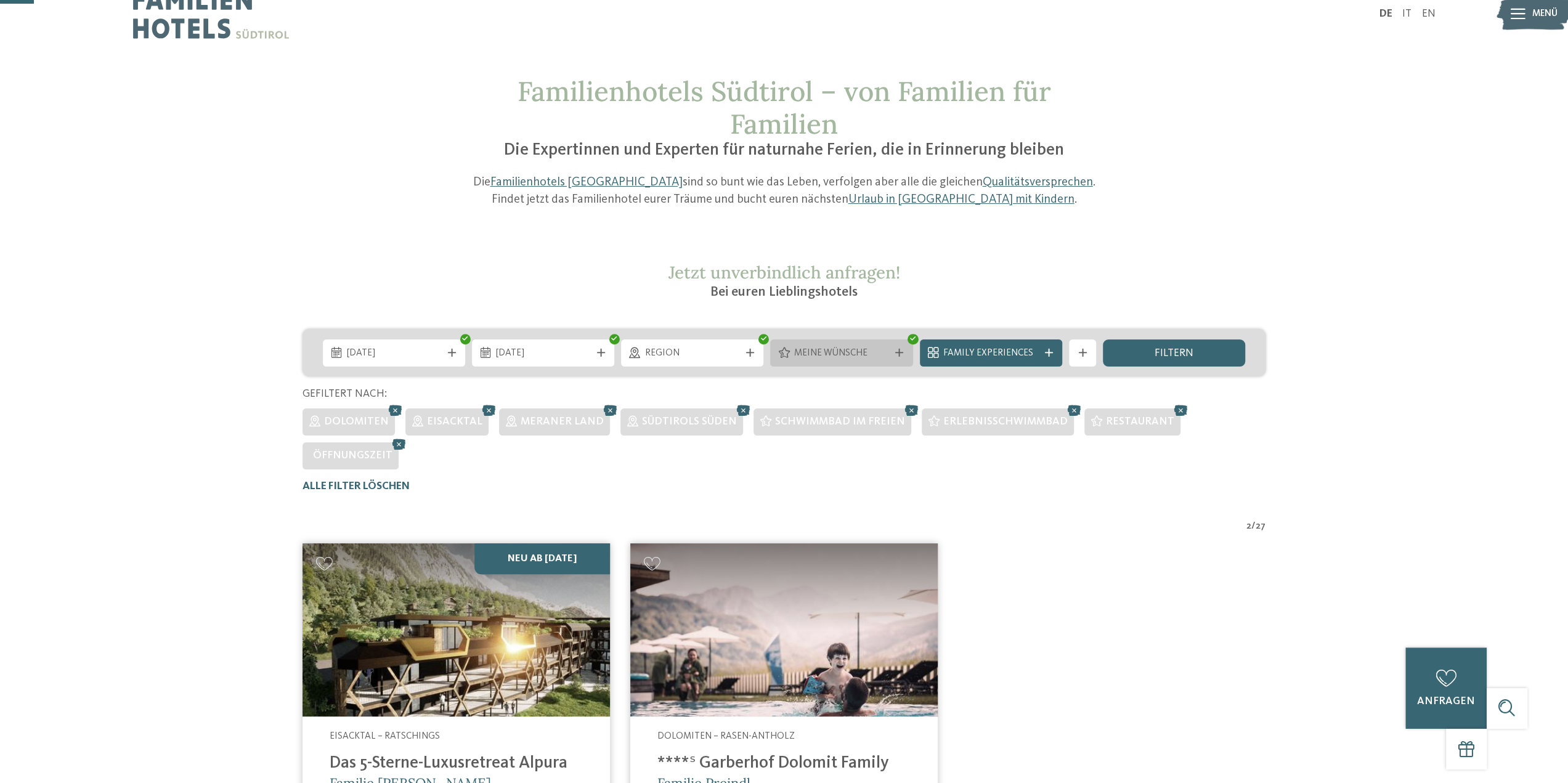
click at [866, 348] on span "Meine Wünsche" at bounding box center [842, 354] width 95 height 14
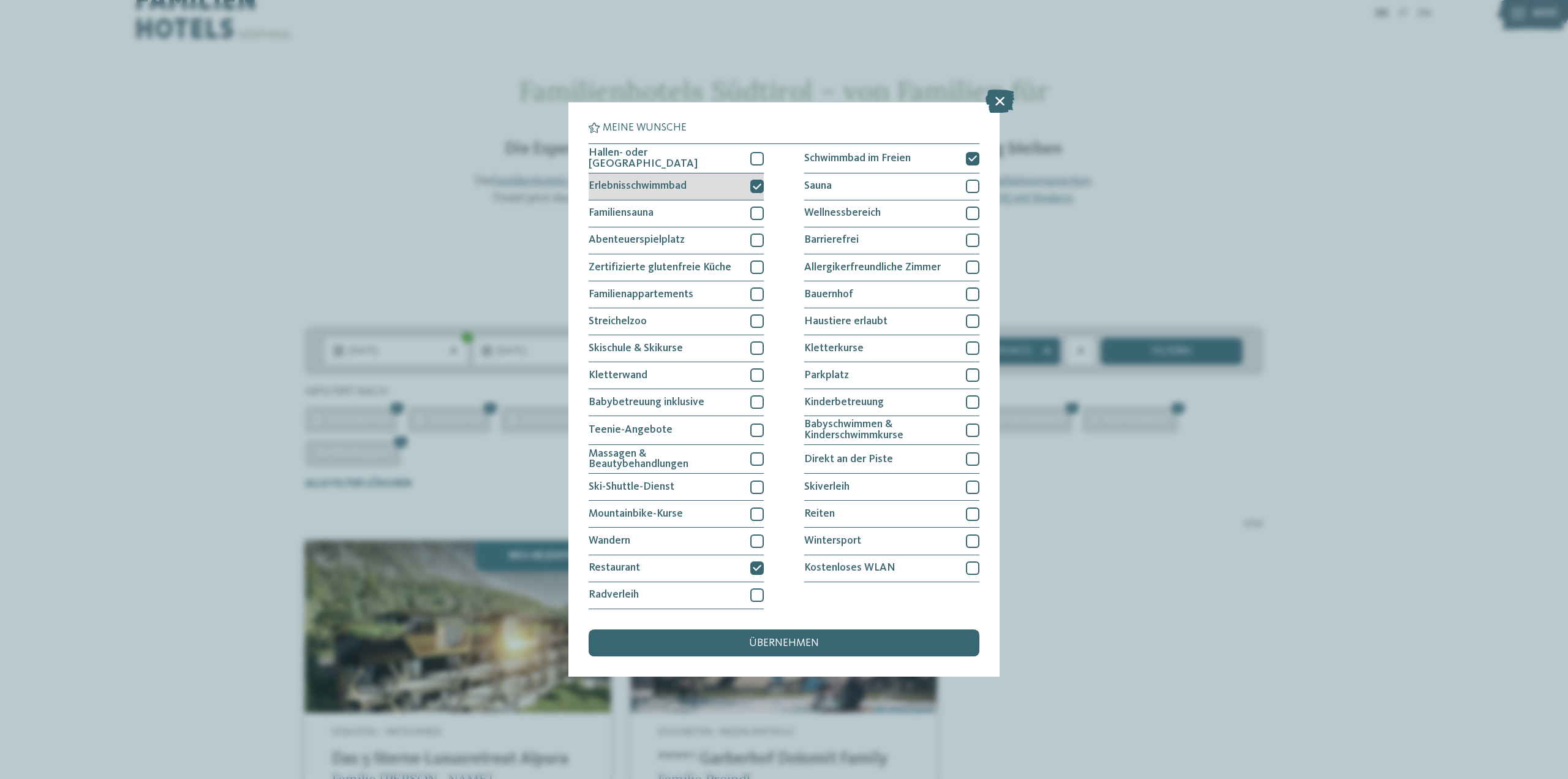
click at [756, 185] on icon at bounding box center [757, 186] width 9 height 8
click at [763, 630] on div "übernehmen" at bounding box center [784, 643] width 391 height 27
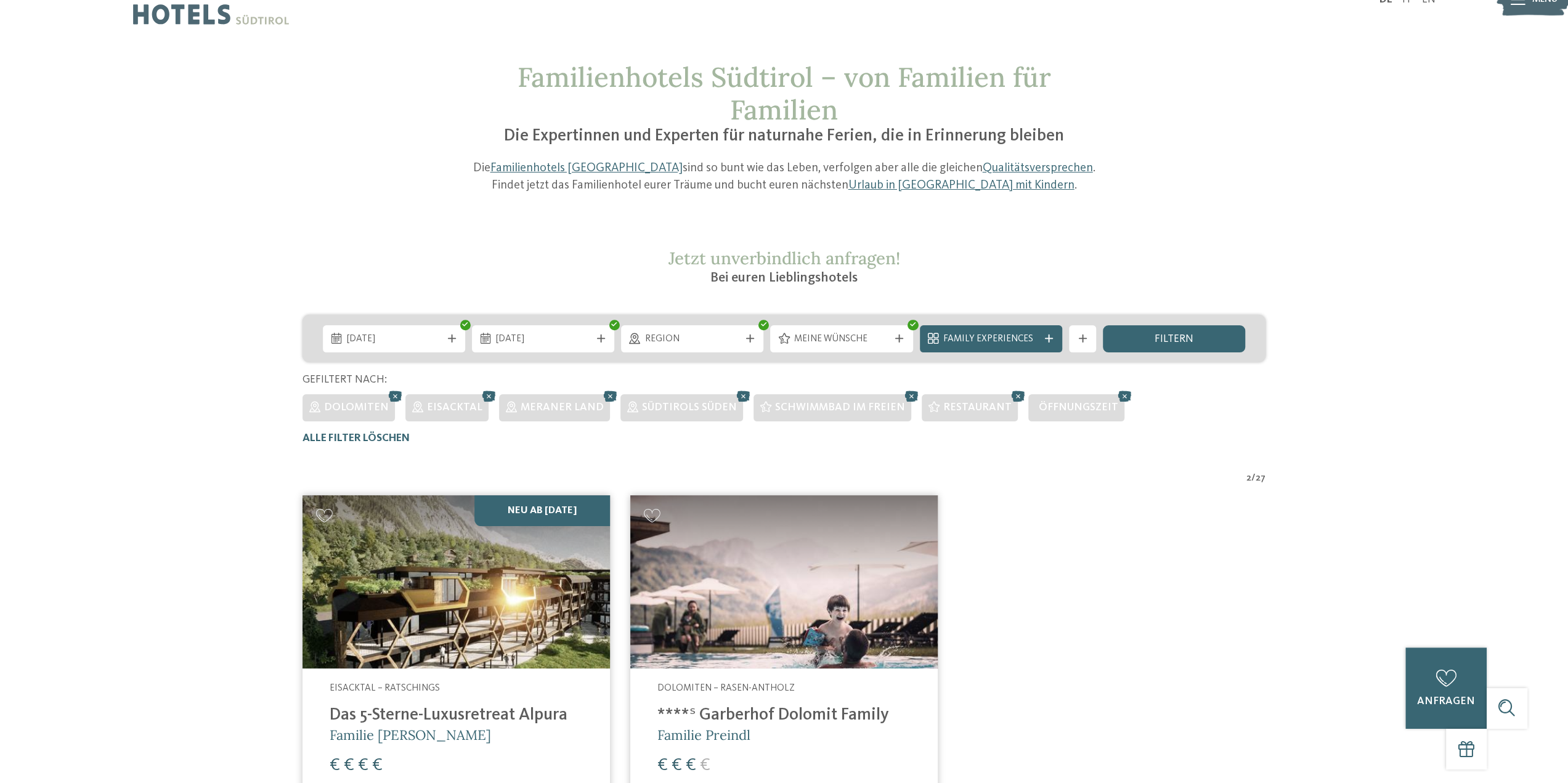
scroll to position [0, 0]
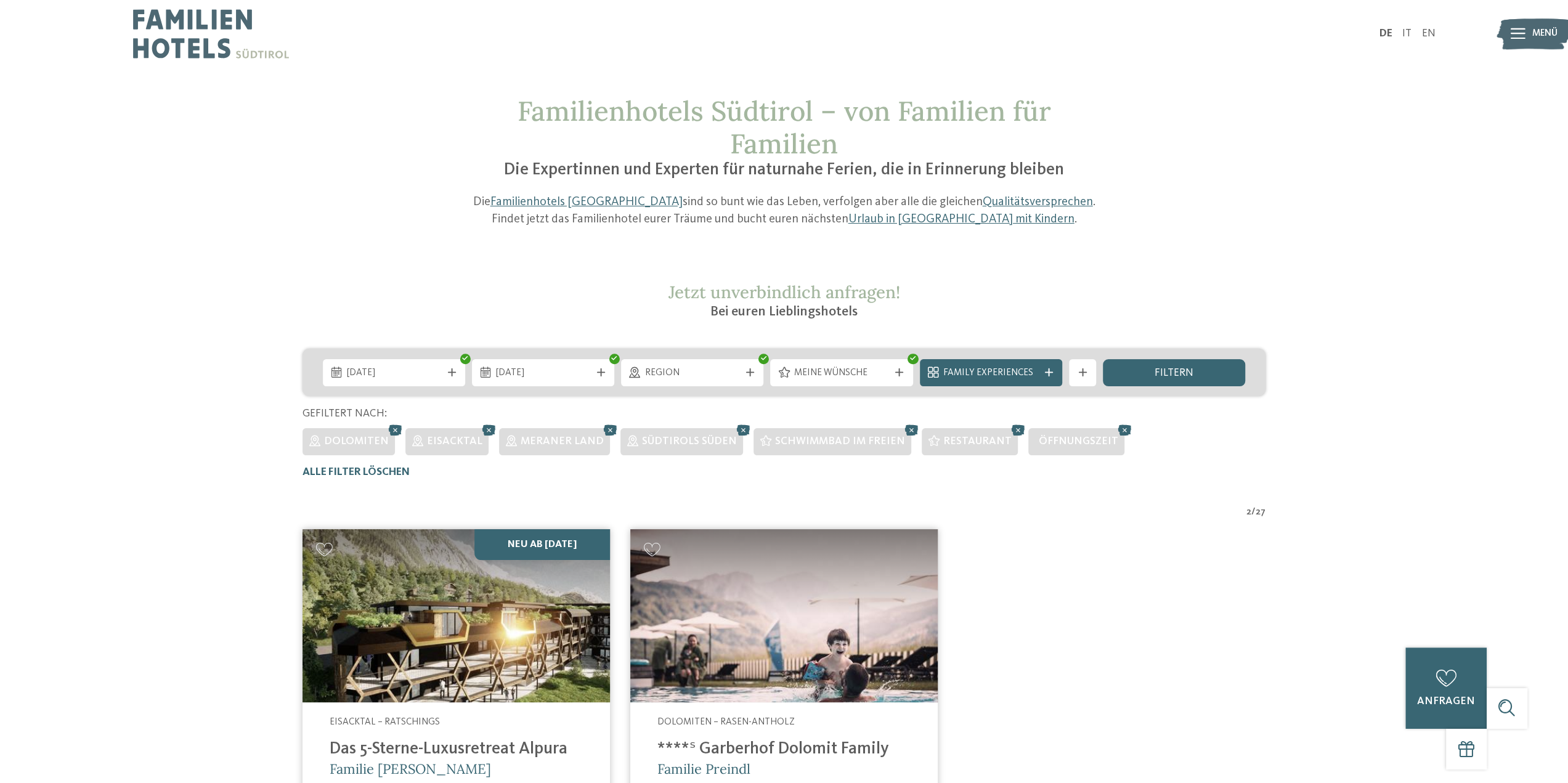
click at [441, 445] on span "Eisacktal" at bounding box center [454, 441] width 55 height 10
click at [339, 470] on span "Alle Filter löschen" at bounding box center [356, 472] width 107 height 10
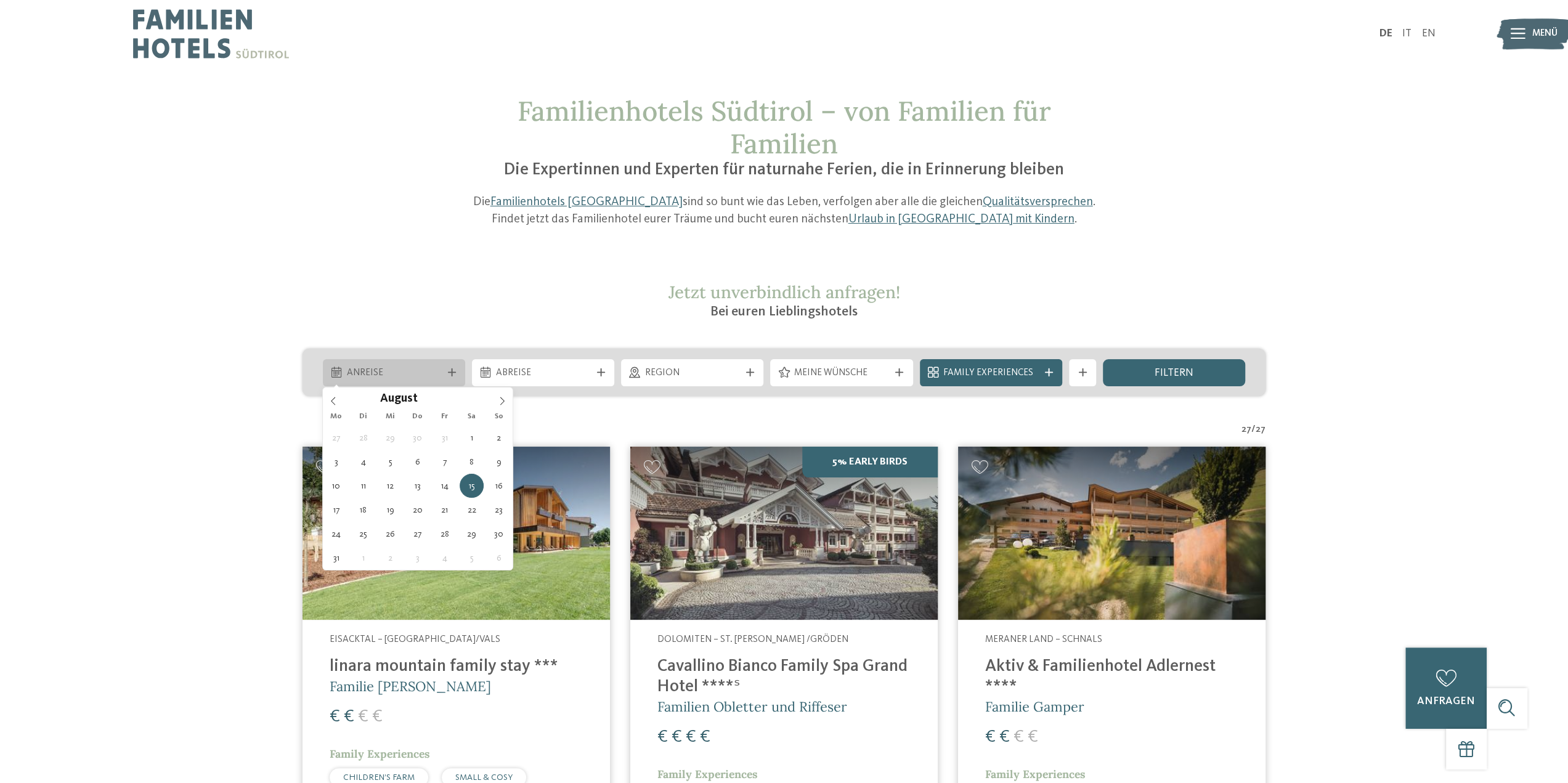
click at [395, 371] on span "Anreise" at bounding box center [394, 373] width 95 height 14
click at [392, 374] on span "15.08.2026" at bounding box center [394, 373] width 95 height 14
type div "22.08.2026"
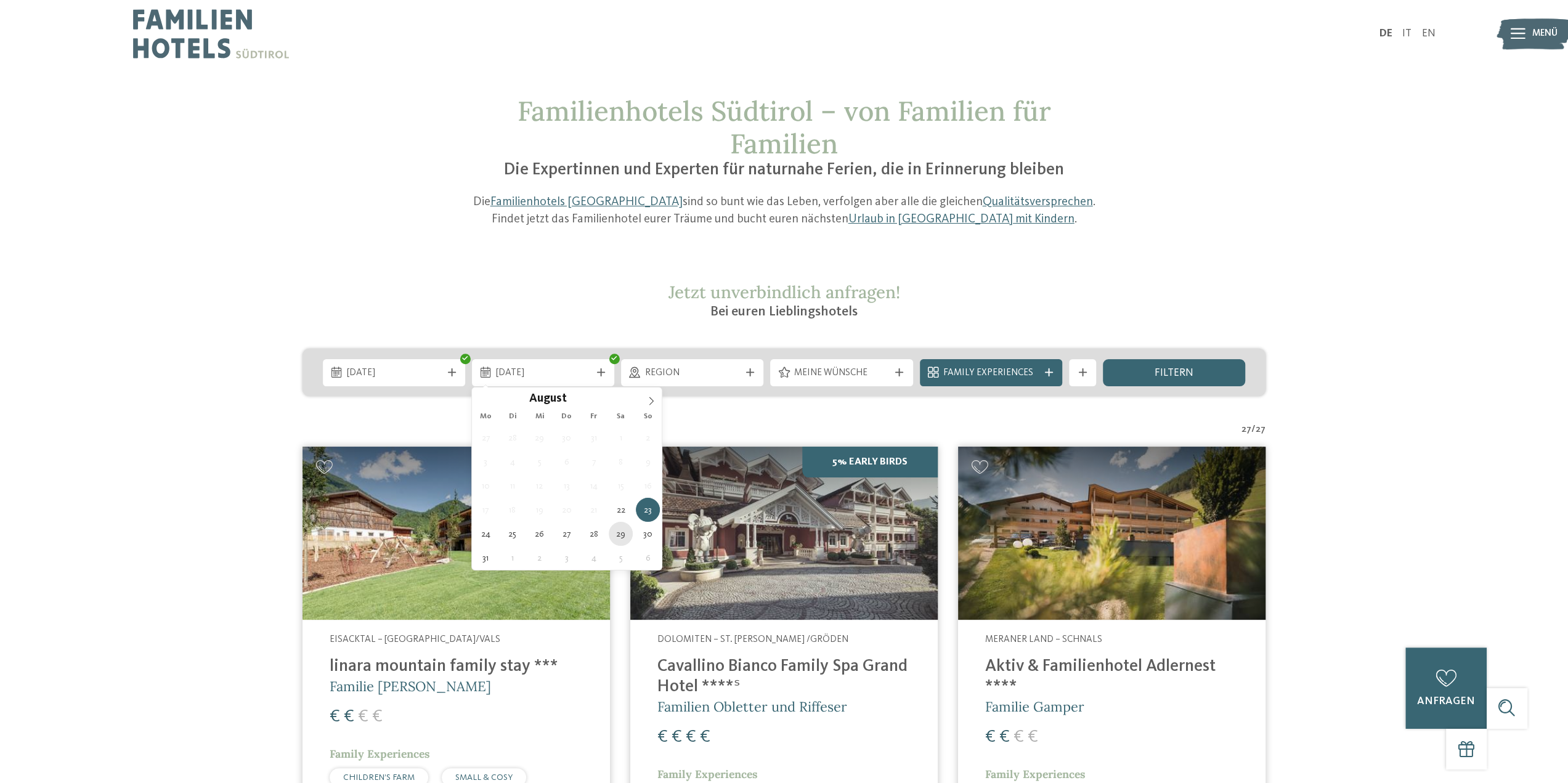
type div "29.08.2026"
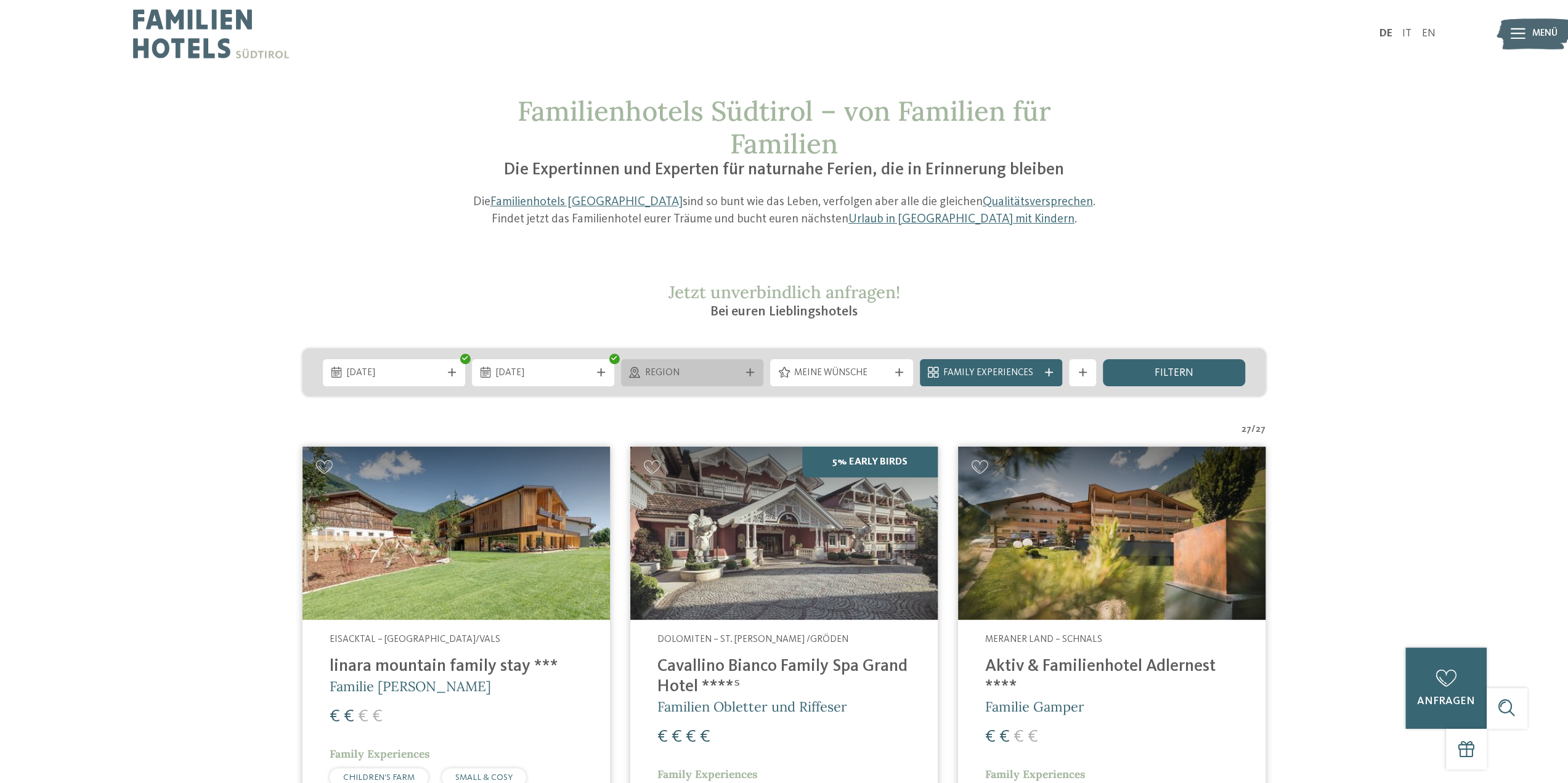
click at [721, 371] on span "Region" at bounding box center [692, 373] width 95 height 14
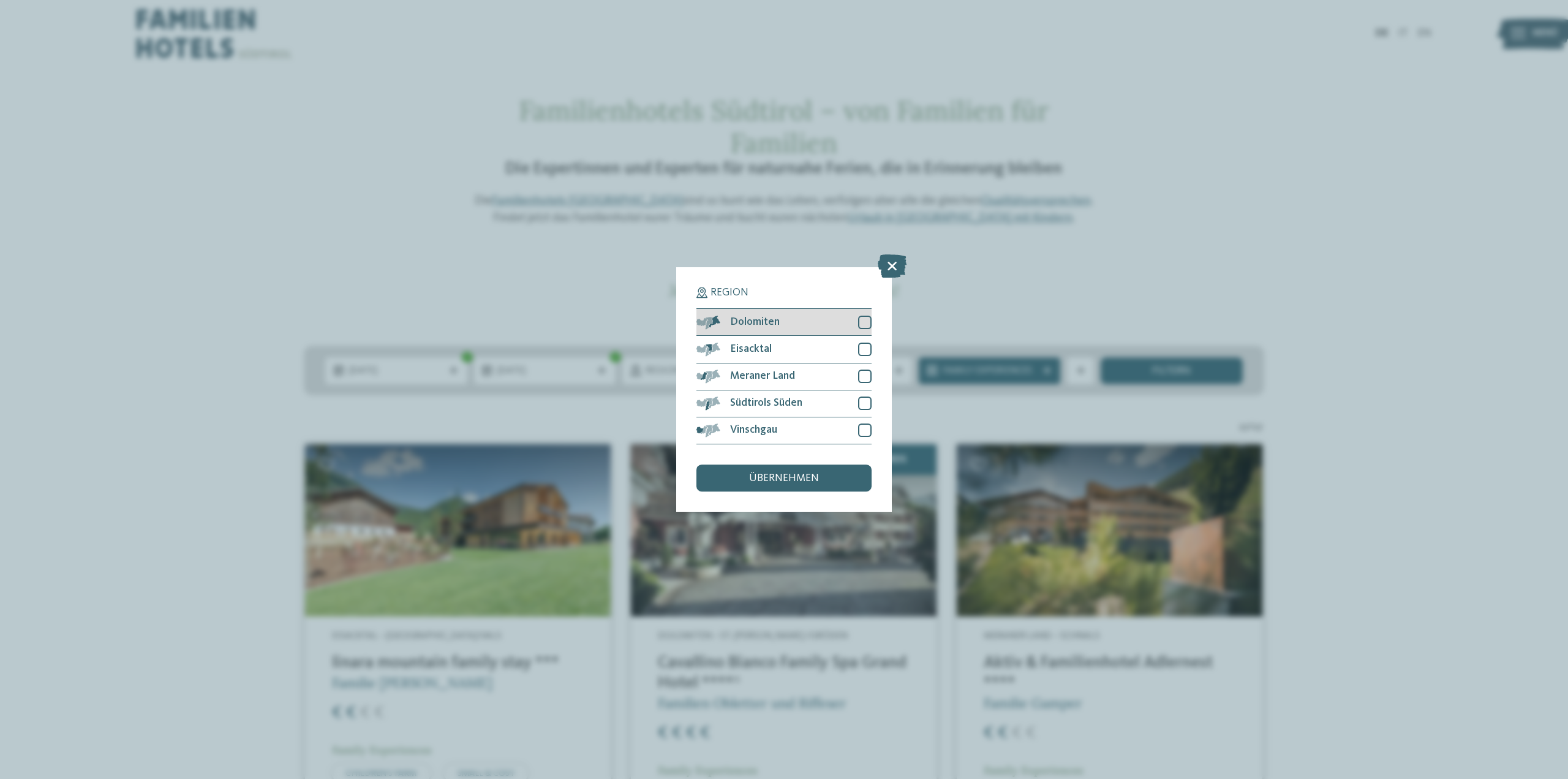
click at [864, 322] on div at bounding box center [865, 322] width 14 height 14
click at [866, 345] on div at bounding box center [865, 349] width 14 height 14
click at [867, 376] on div at bounding box center [865, 376] width 14 height 14
click at [862, 400] on div at bounding box center [865, 403] width 14 height 14
click at [863, 428] on div at bounding box center [865, 430] width 14 height 14
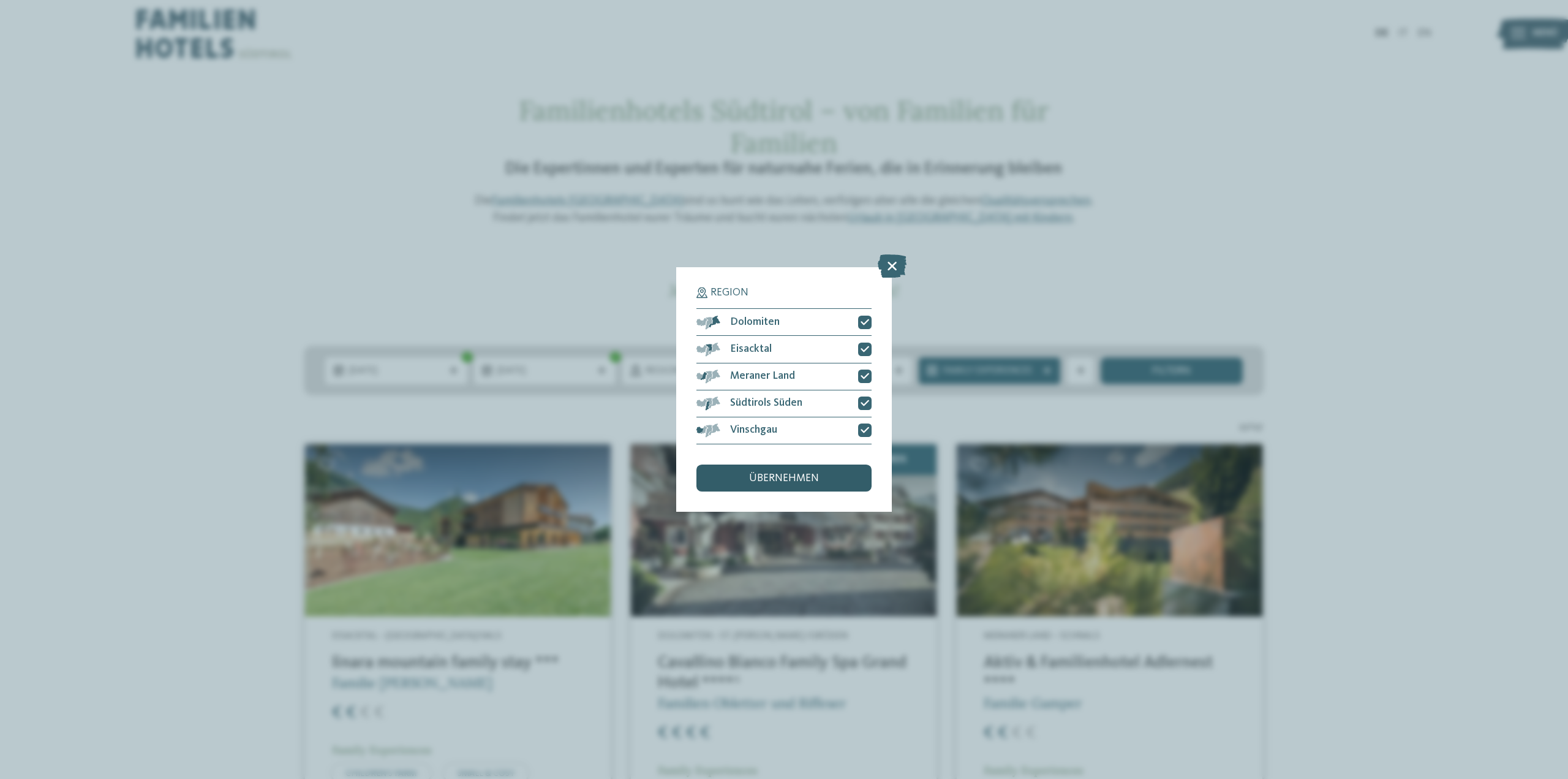
click at [779, 479] on span "übernehmen" at bounding box center [784, 478] width 70 height 11
